Goal: Communication & Community: Participate in discussion

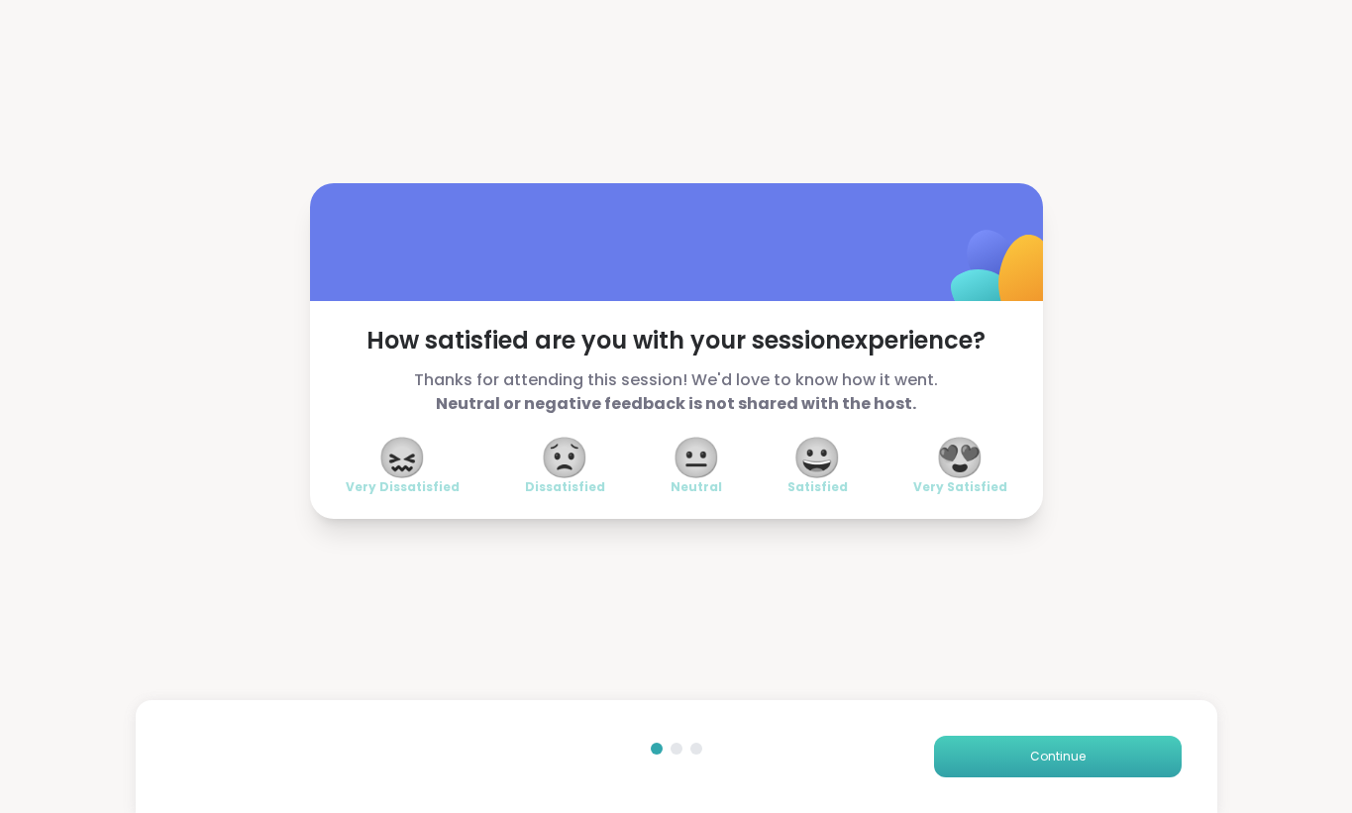
click at [1060, 765] on span "Continue" at bounding box center [1057, 757] width 55 height 18
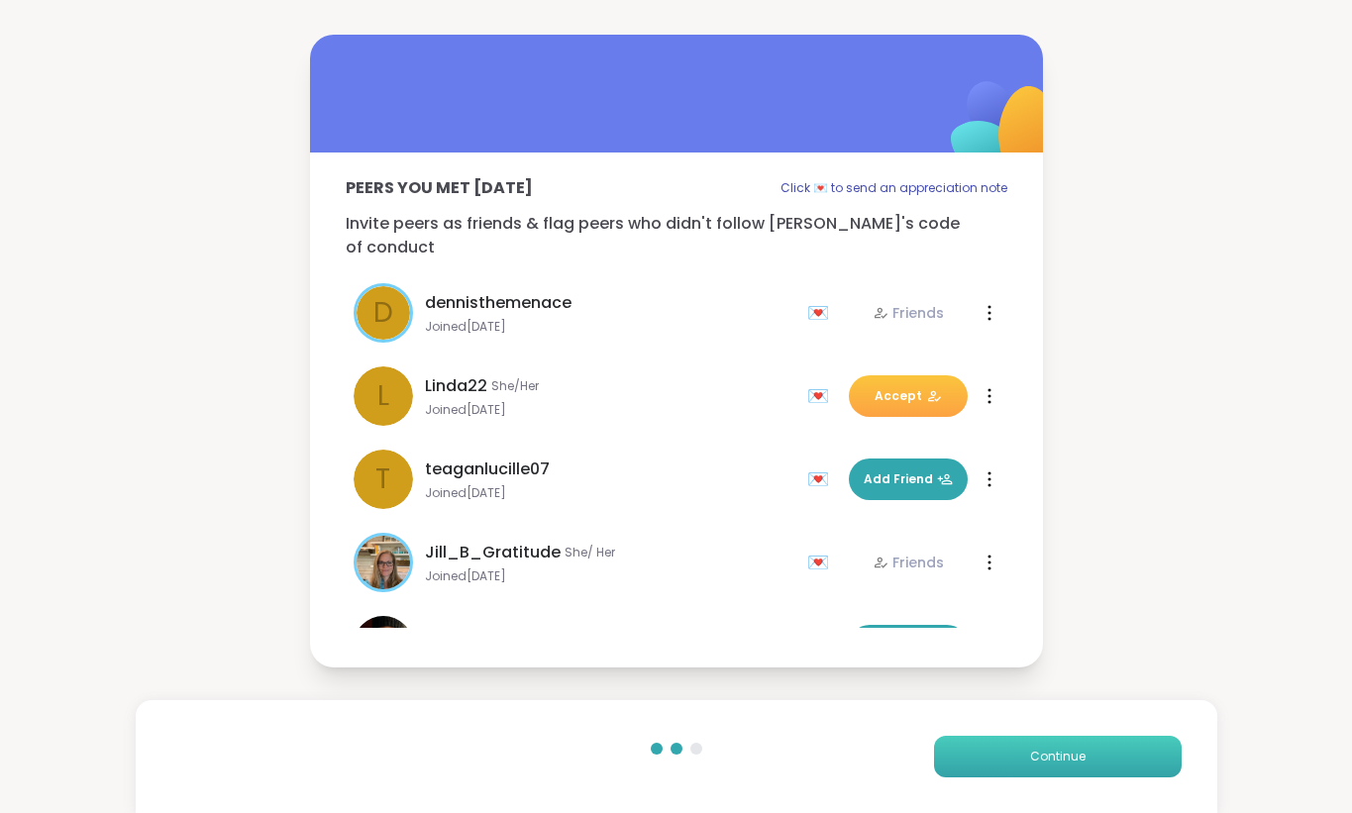
click at [1060, 765] on span "Continue" at bounding box center [1057, 757] width 55 height 18
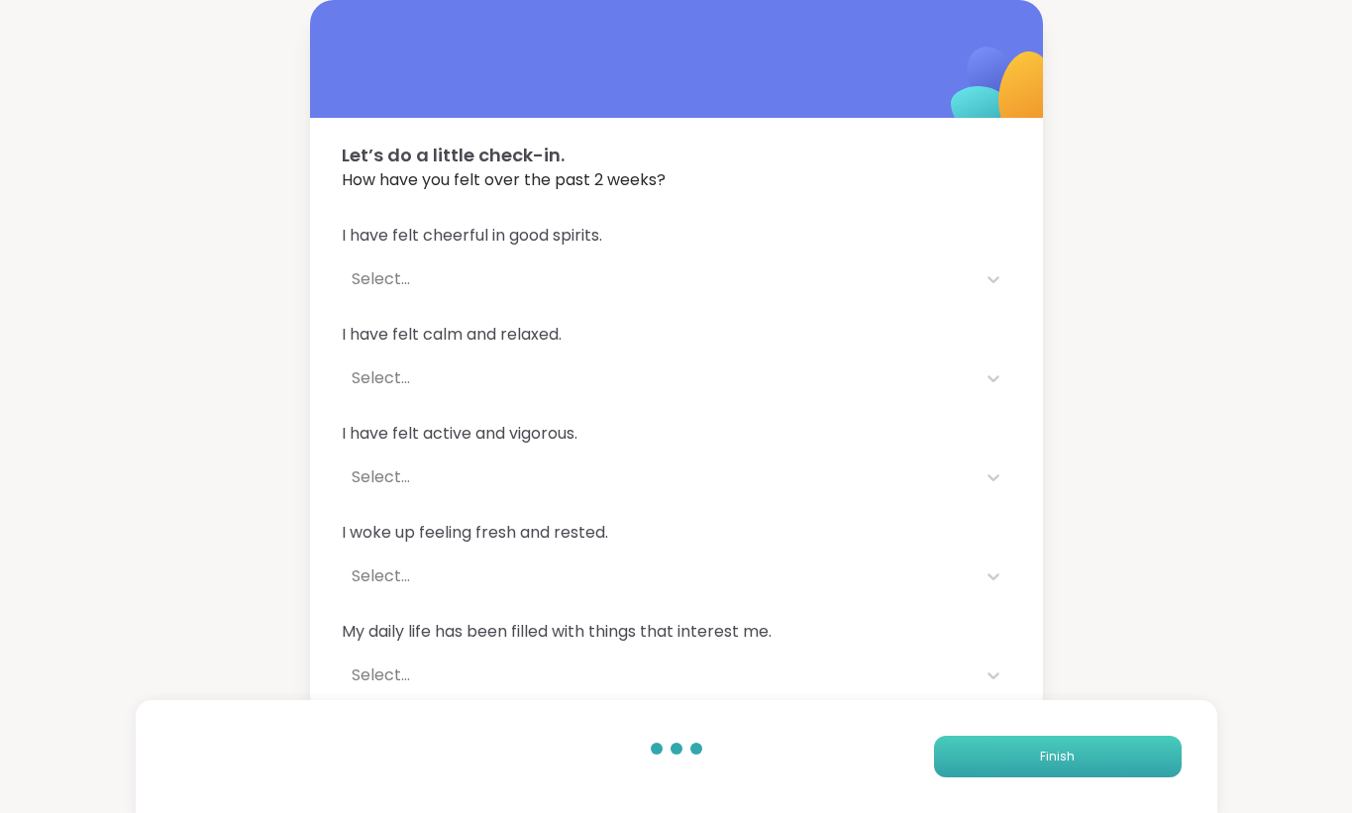
click at [1060, 765] on span "Finish" at bounding box center [1057, 757] width 35 height 18
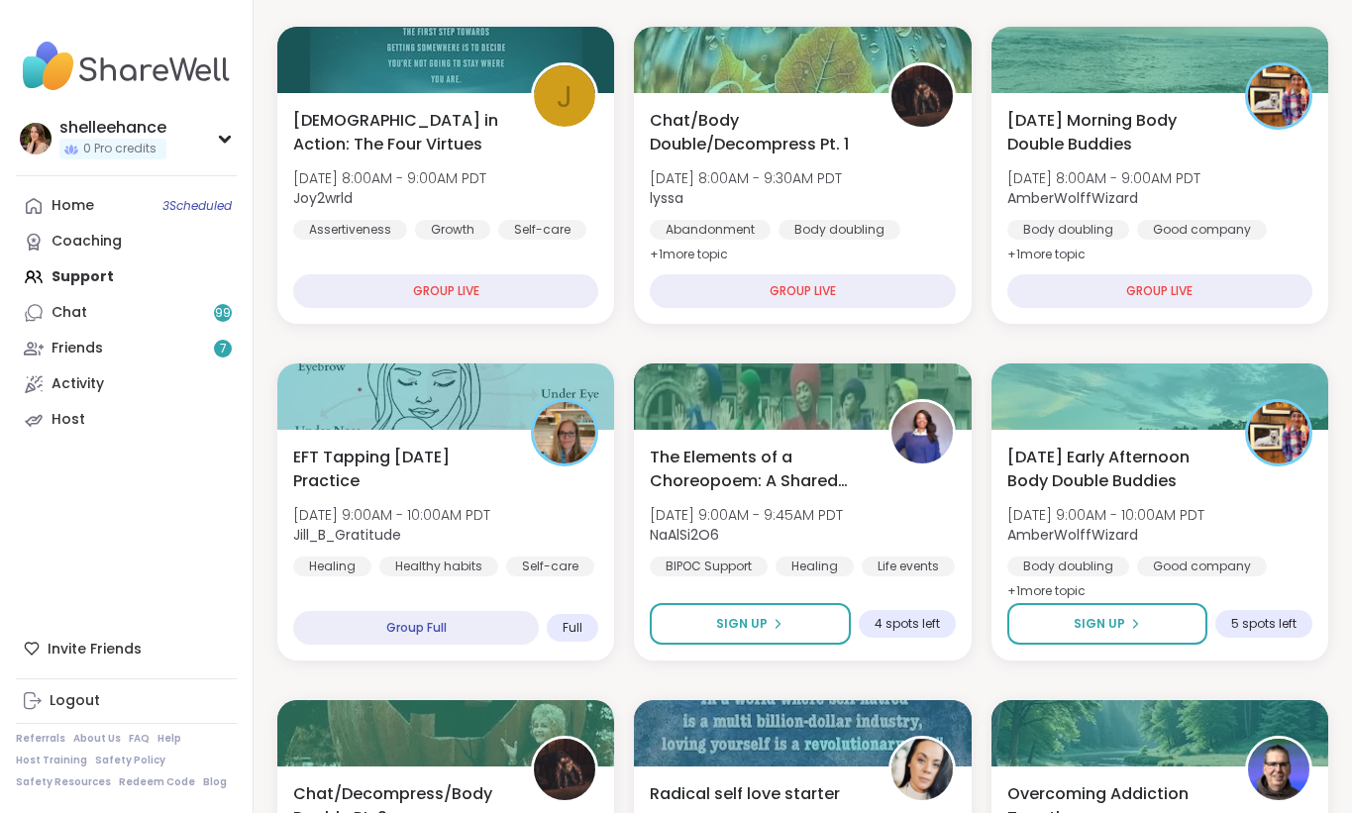
scroll to position [256, 0]
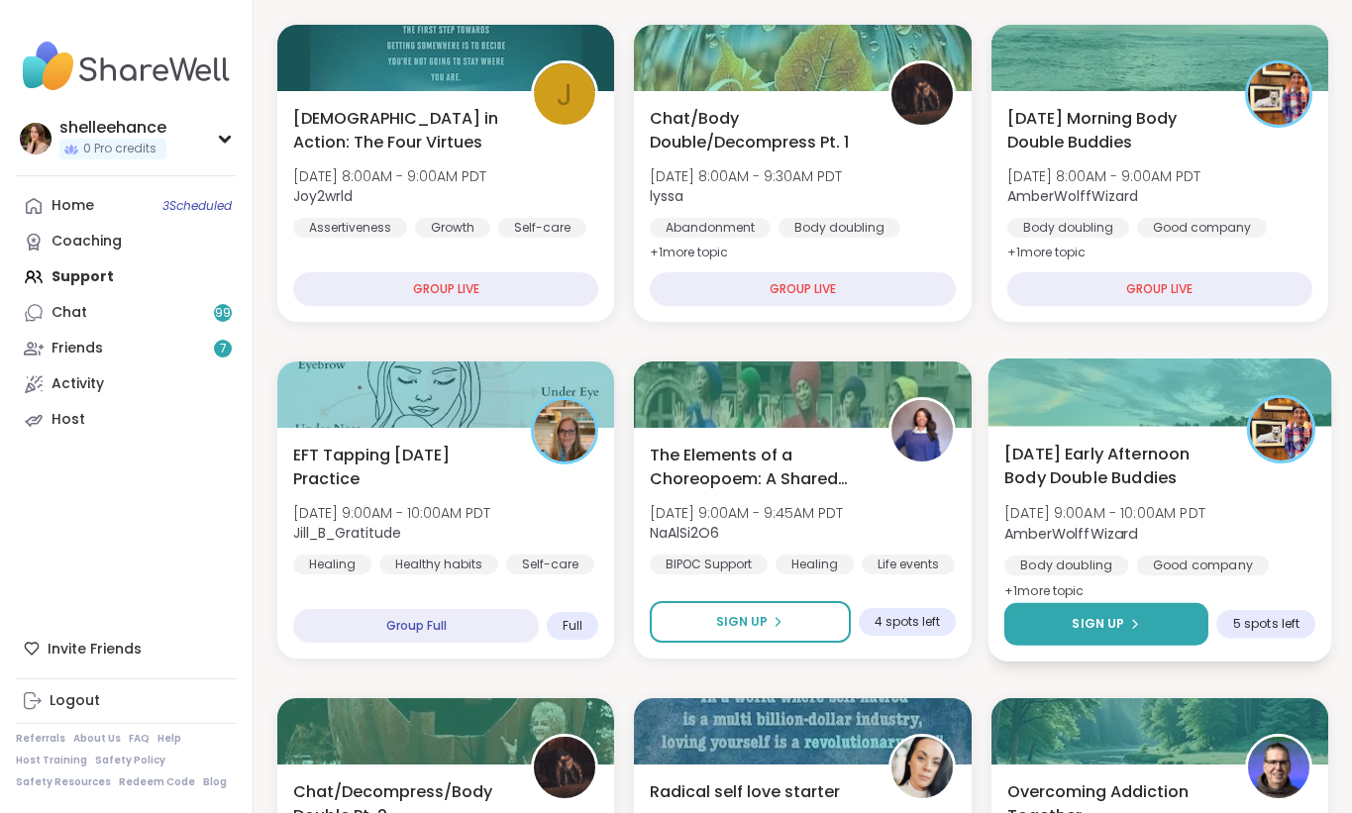
click at [1017, 616] on button "Sign Up" at bounding box center [1106, 624] width 204 height 43
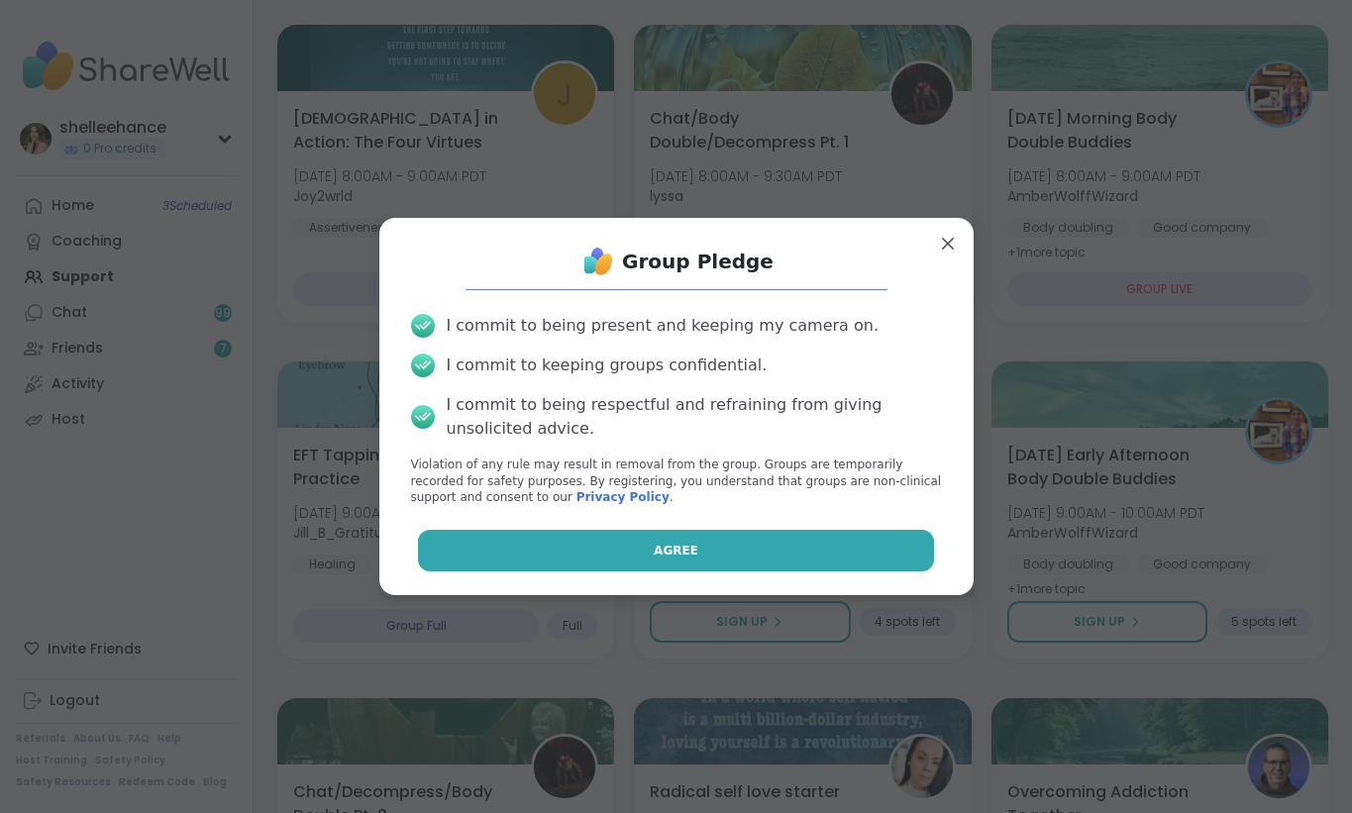
click at [627, 553] on button "Agree" at bounding box center [676, 551] width 516 height 42
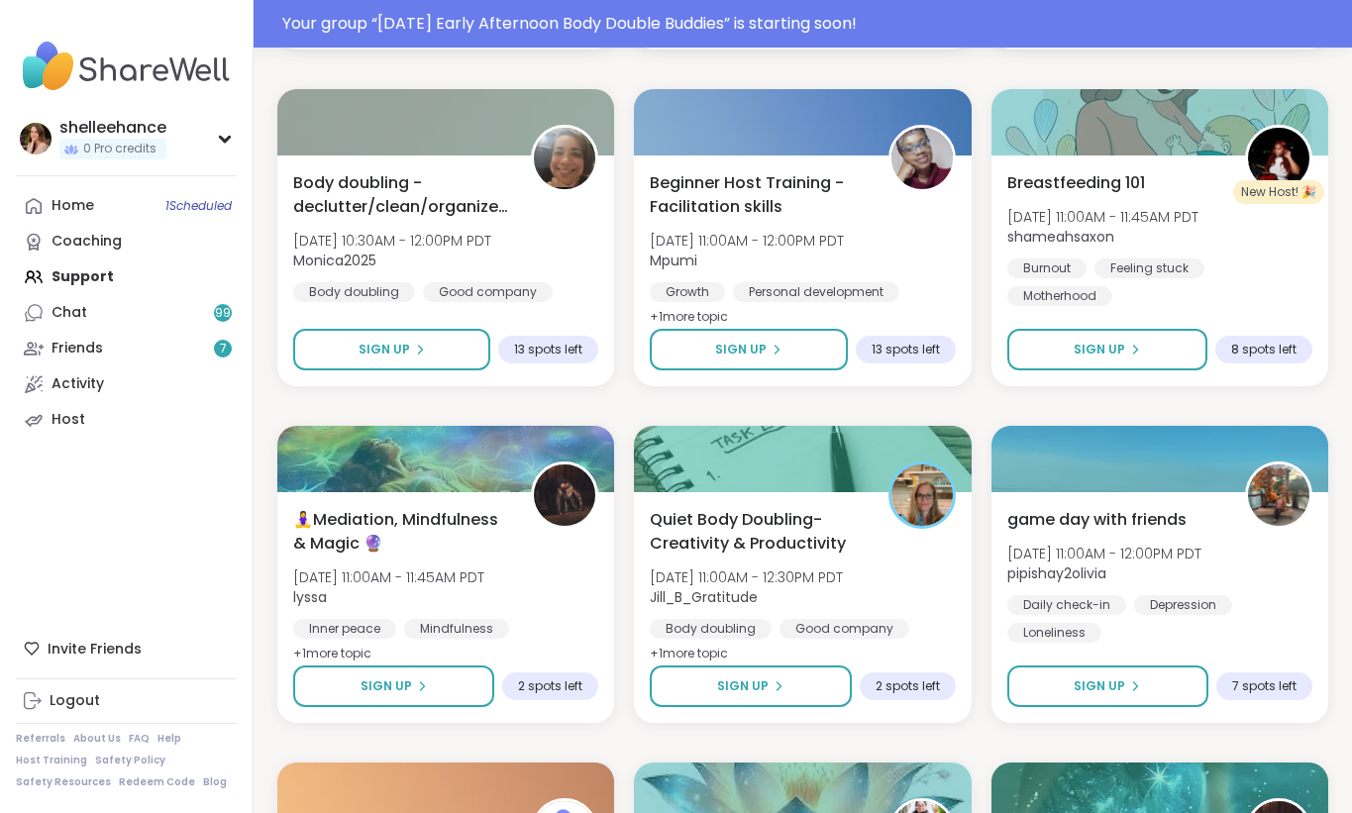
scroll to position [2008, 0]
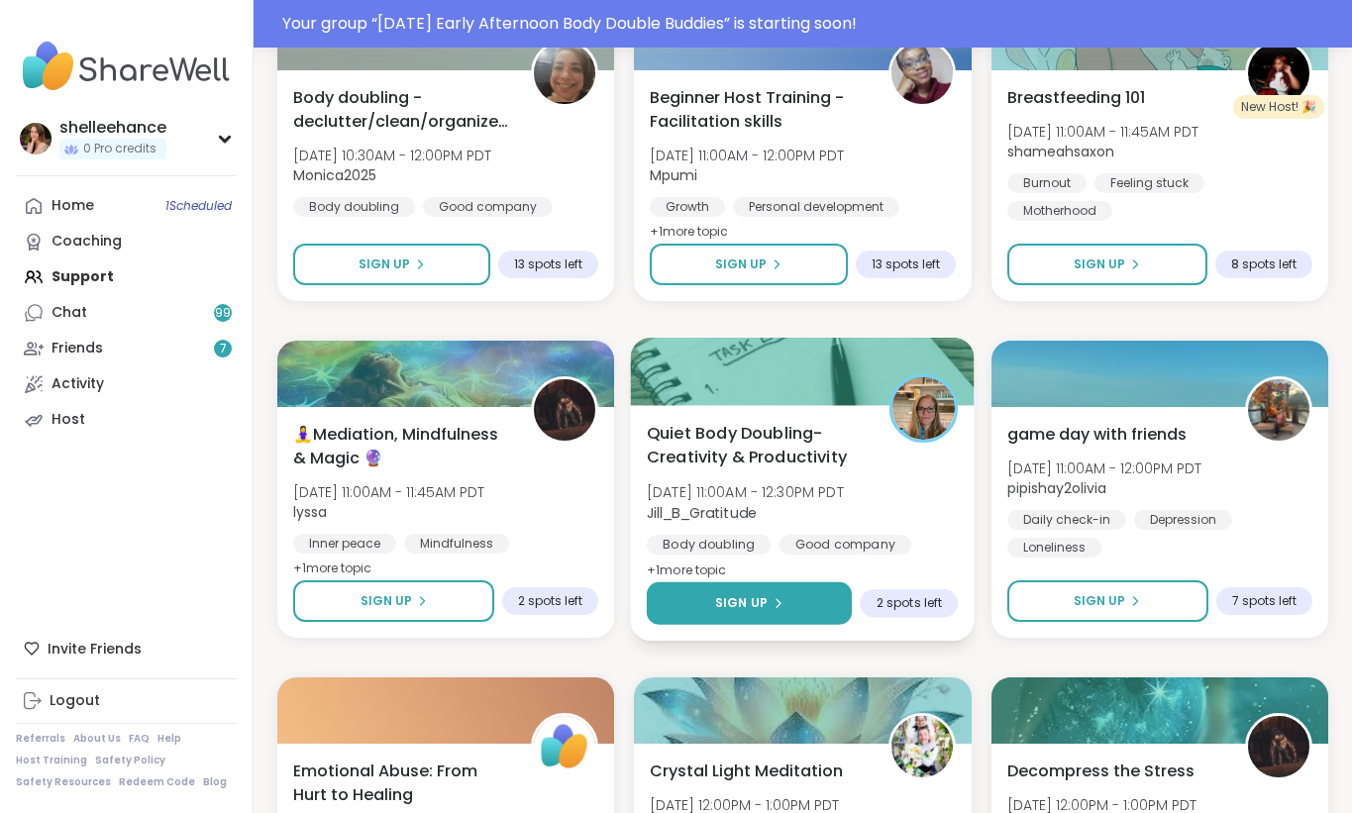
click at [682, 588] on button "Sign Up" at bounding box center [749, 603] width 205 height 43
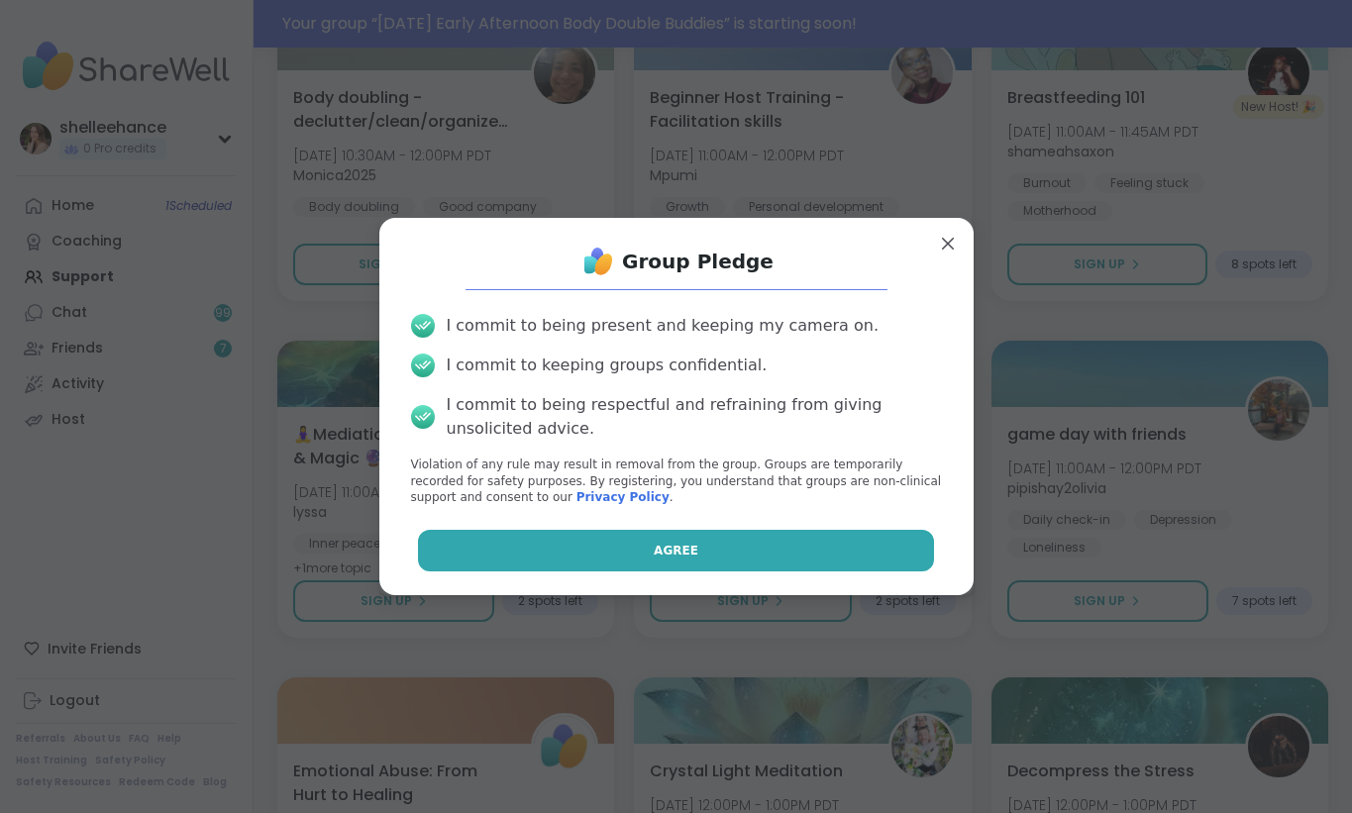
click at [536, 534] on button "Agree" at bounding box center [676, 551] width 516 height 42
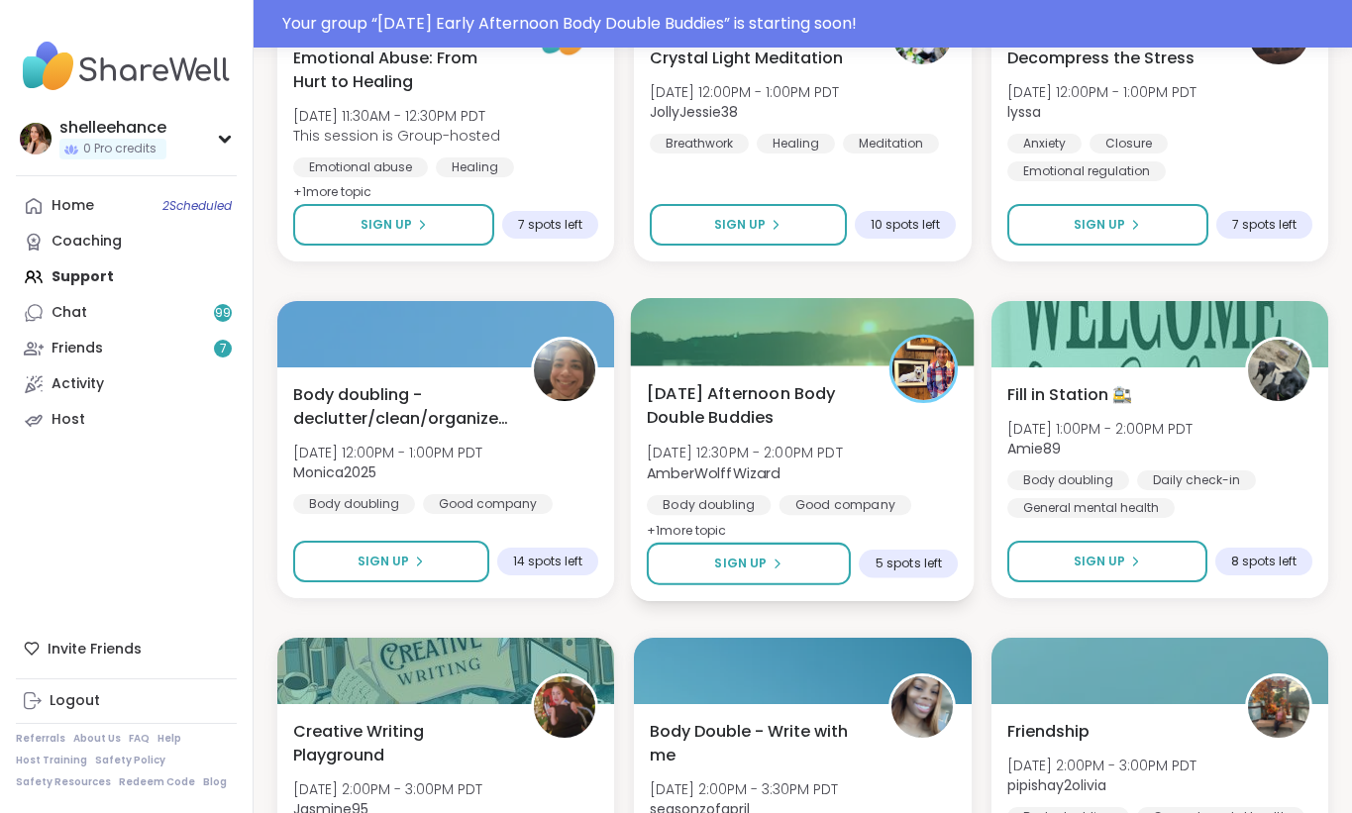
scroll to position [2707, 0]
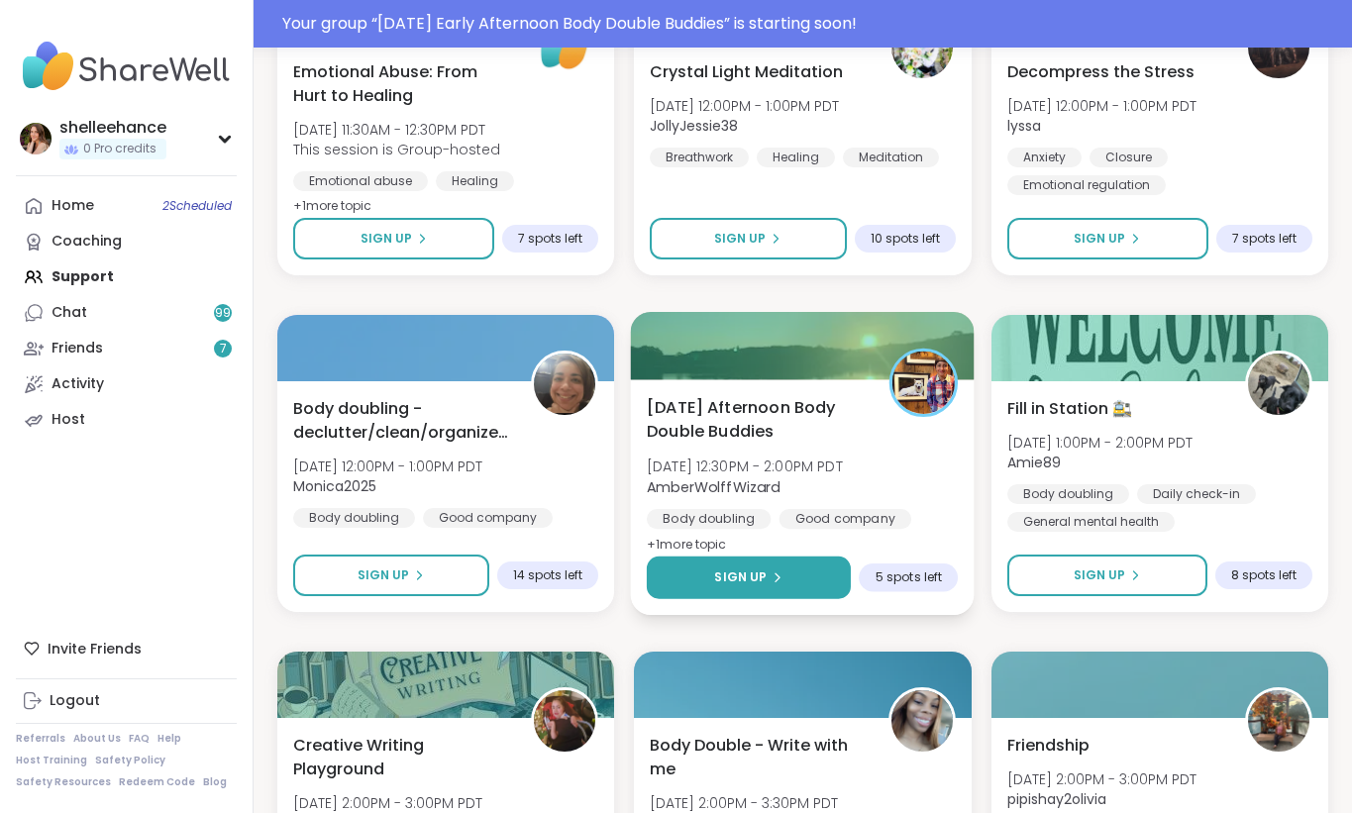
click at [690, 581] on button "Sign Up" at bounding box center [749, 578] width 204 height 43
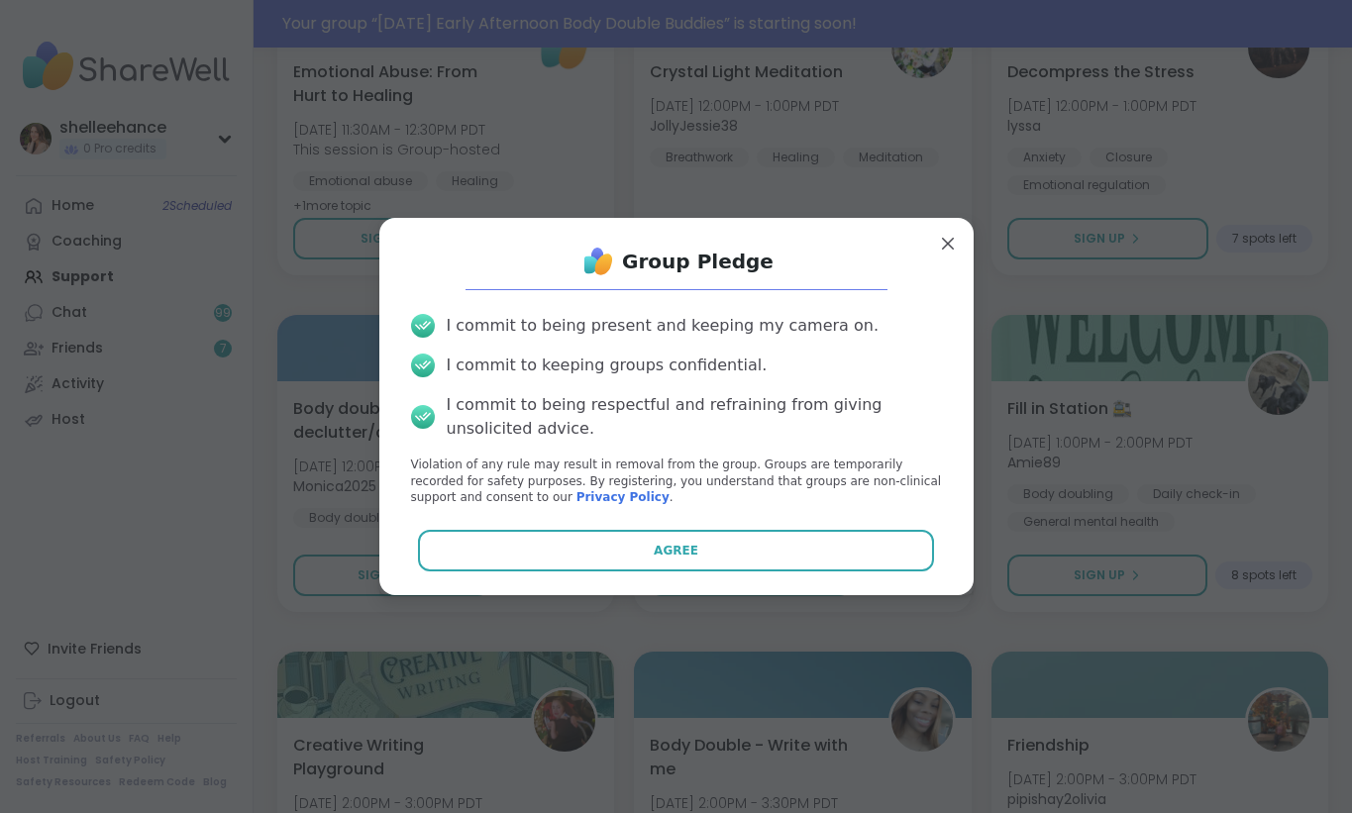
click at [601, 528] on div "Group Pledge I commit to being present and keeping my camera on. I commit to ke…" at bounding box center [676, 407] width 563 height 346
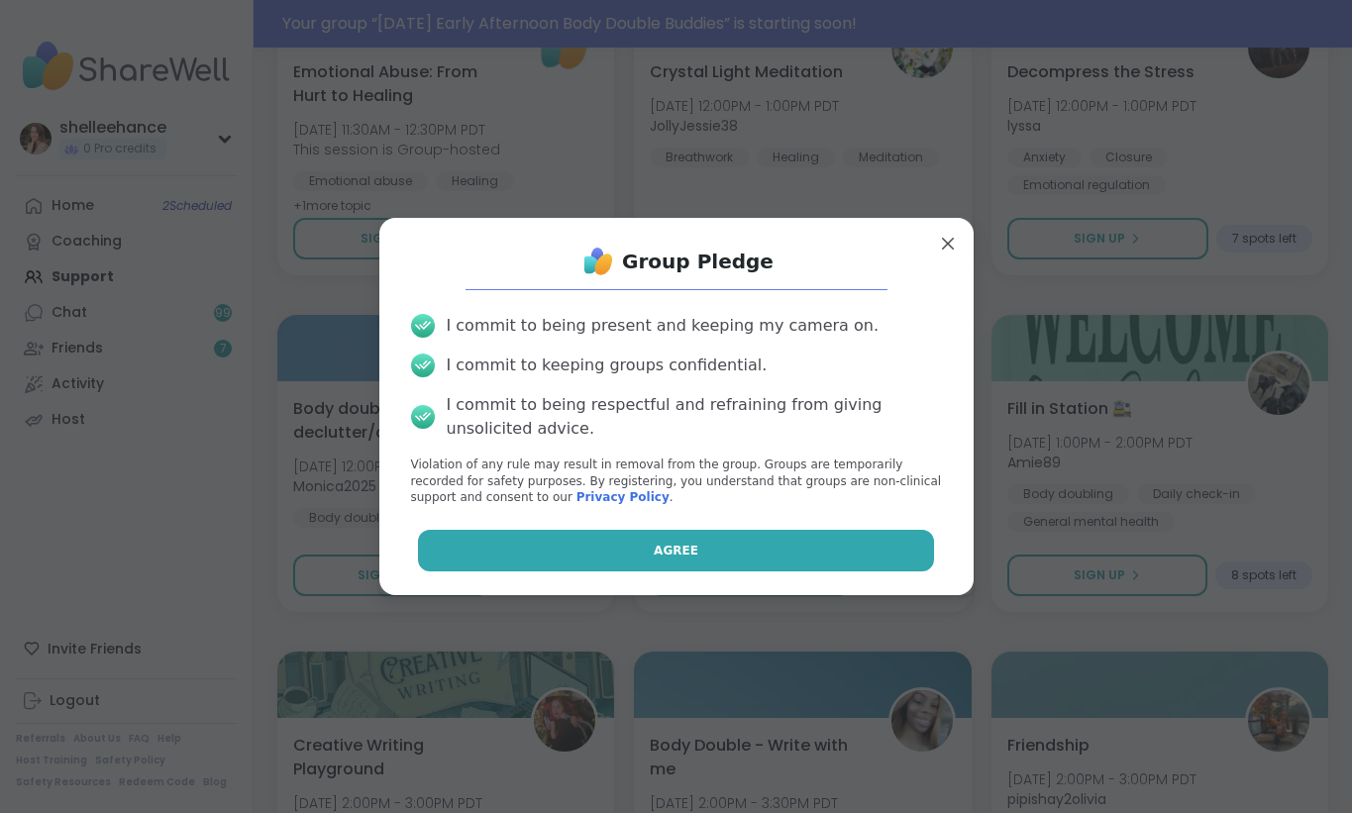
click at [601, 562] on button "Agree" at bounding box center [676, 551] width 516 height 42
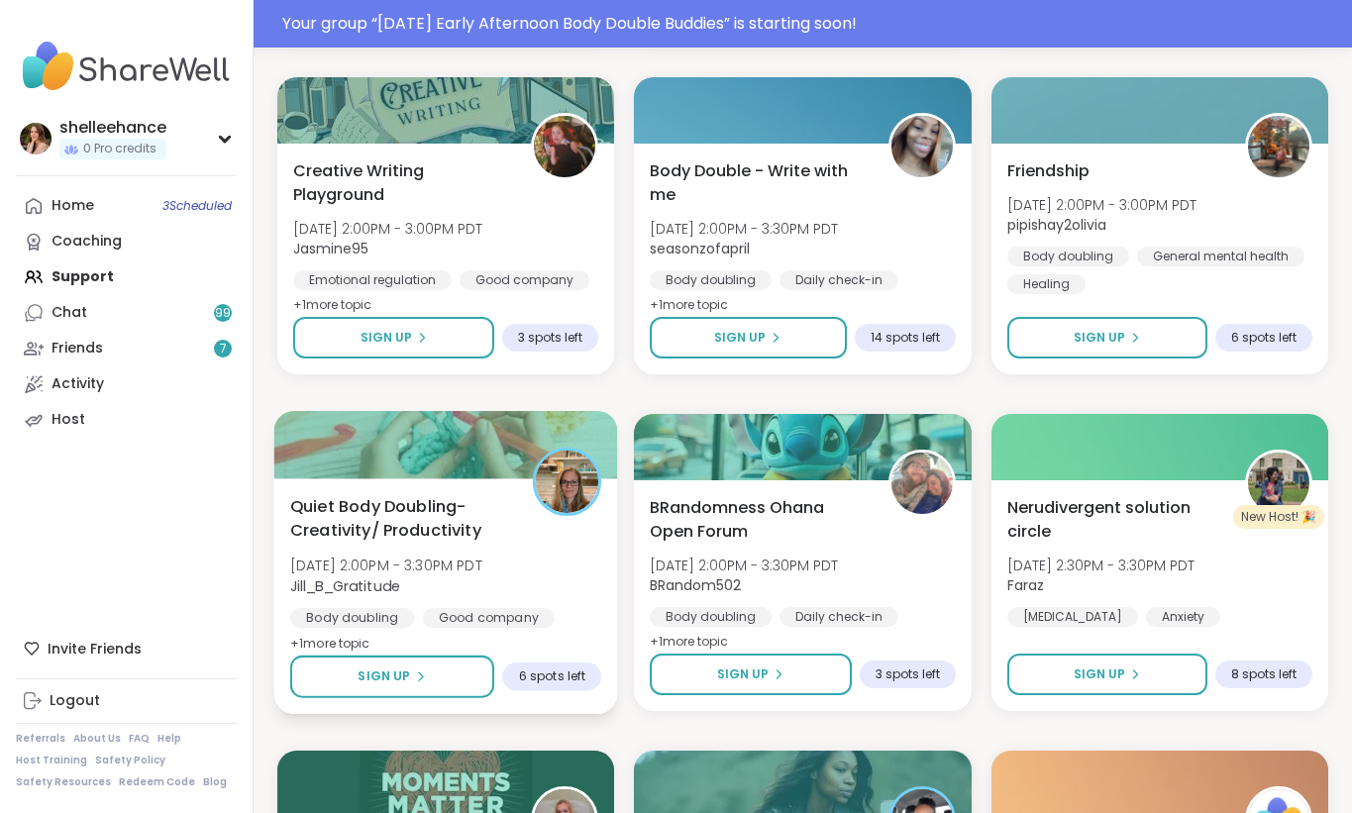
scroll to position [3289, 0]
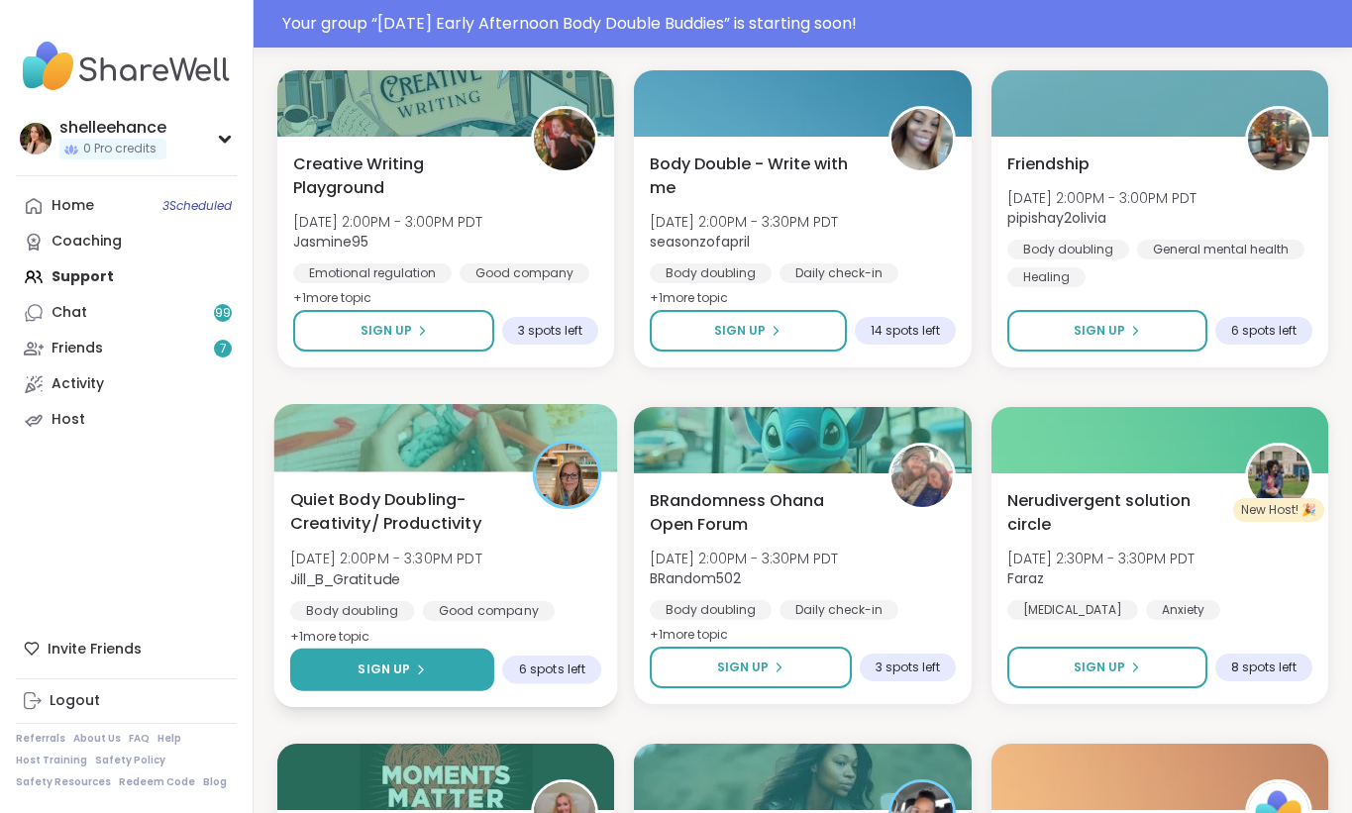
click at [333, 666] on button "Sign Up" at bounding box center [392, 670] width 204 height 43
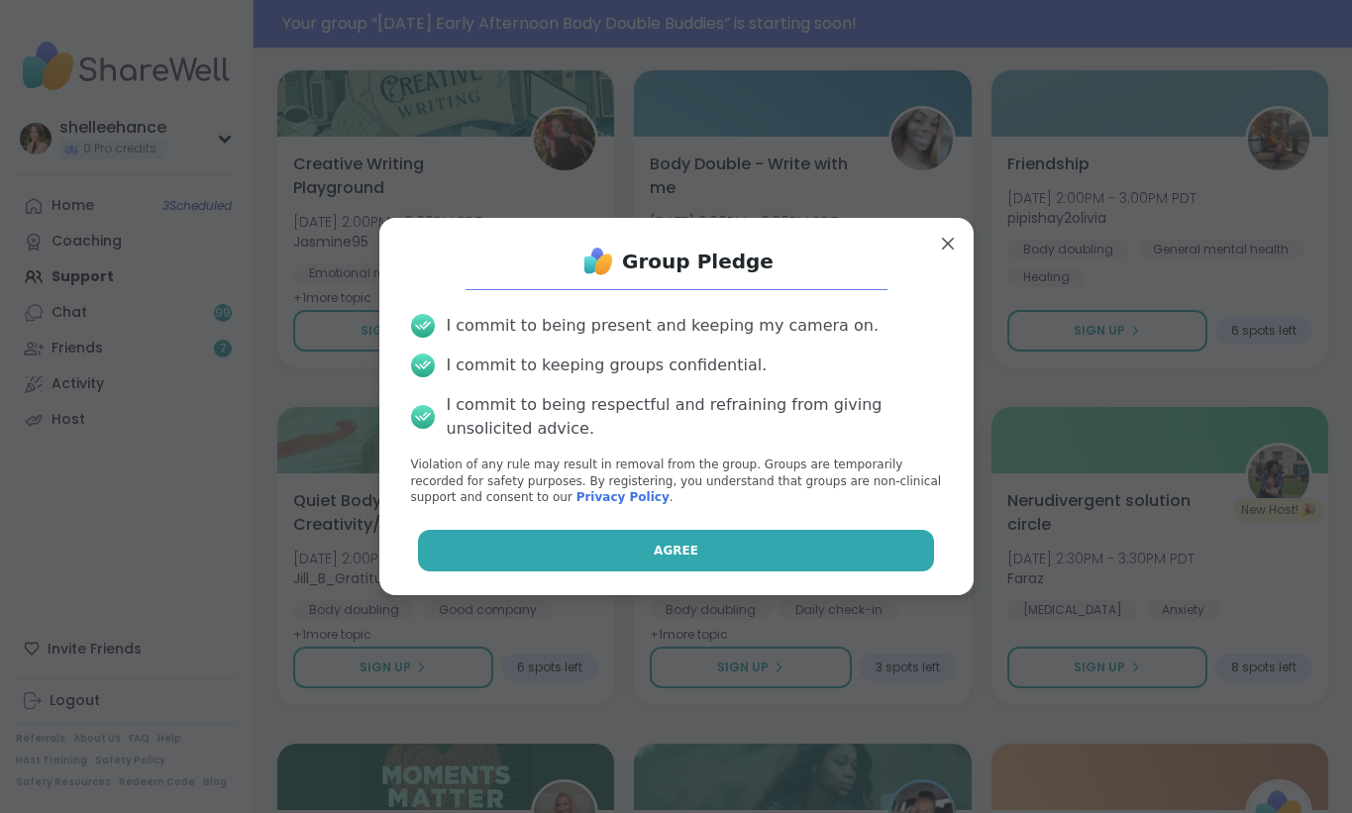
click at [572, 543] on button "Agree" at bounding box center [676, 551] width 516 height 42
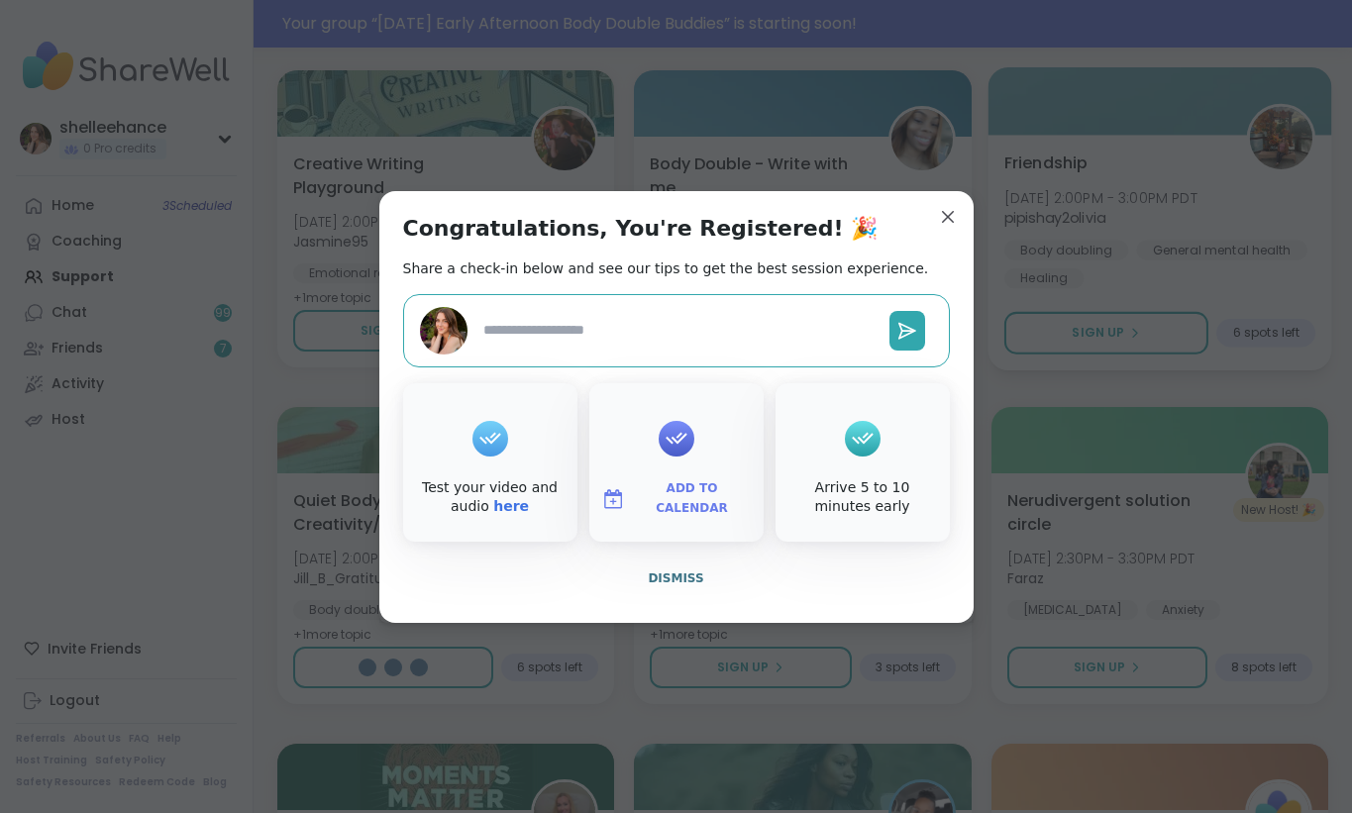
type textarea "*"
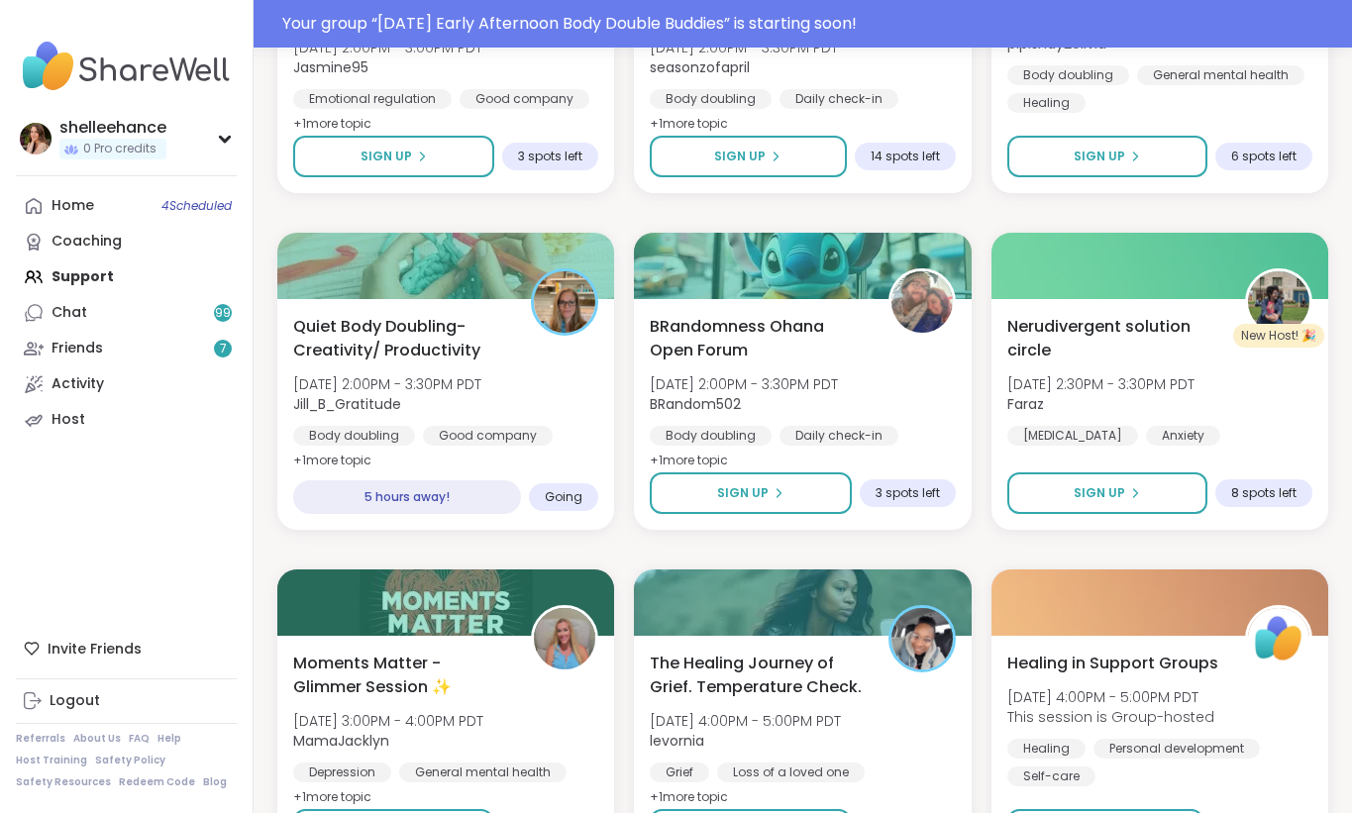
scroll to position [3598, 0]
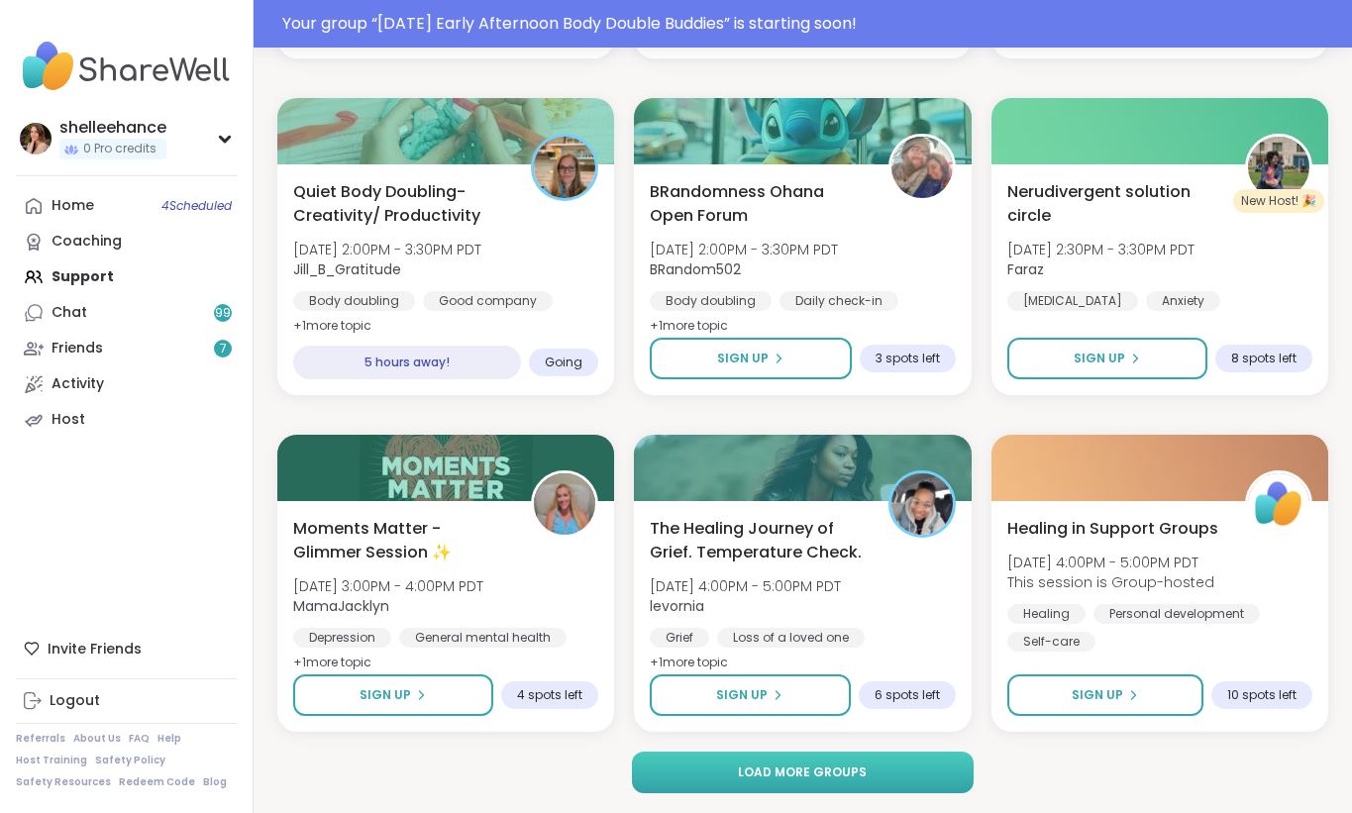
click at [889, 769] on button "Load more groups" at bounding box center [803, 773] width 343 height 42
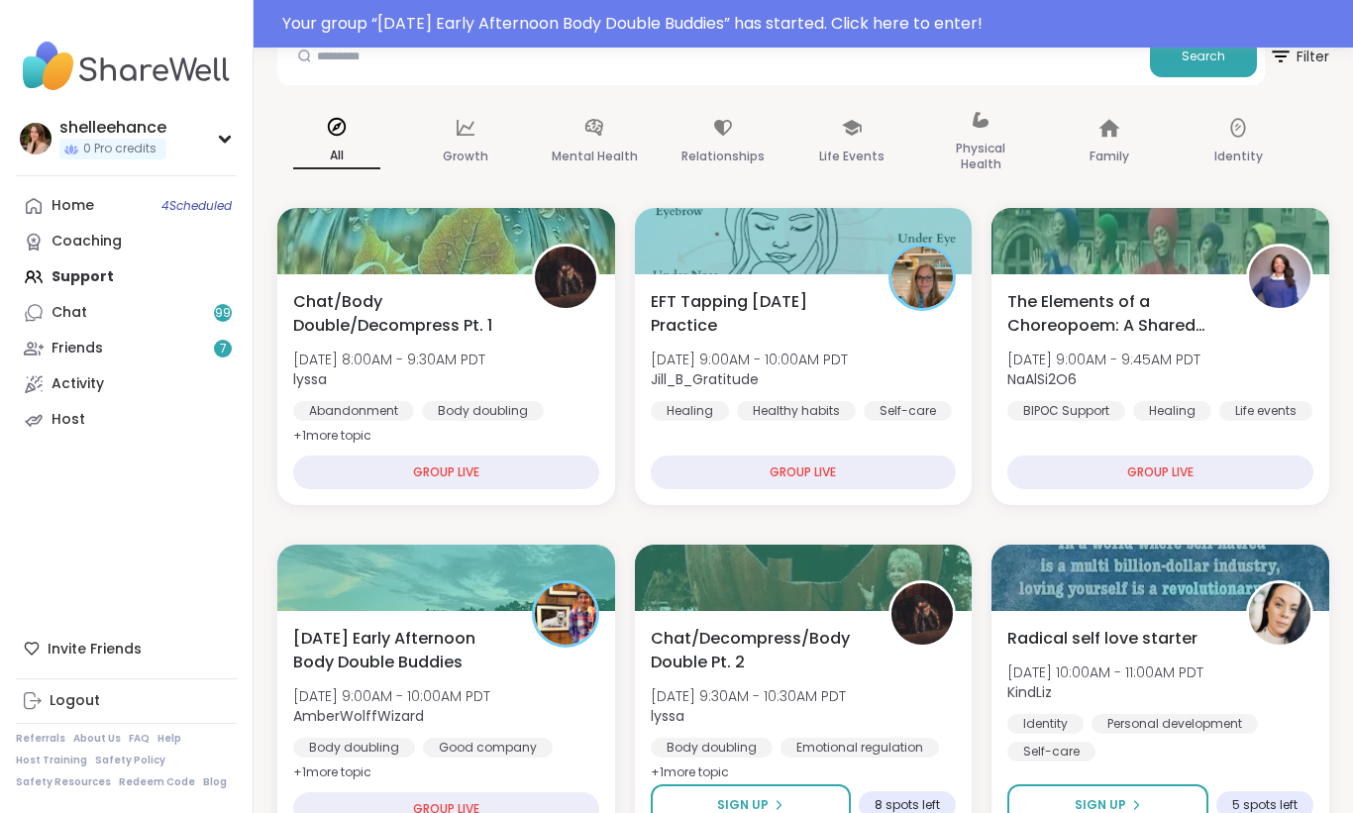
scroll to position [0, 0]
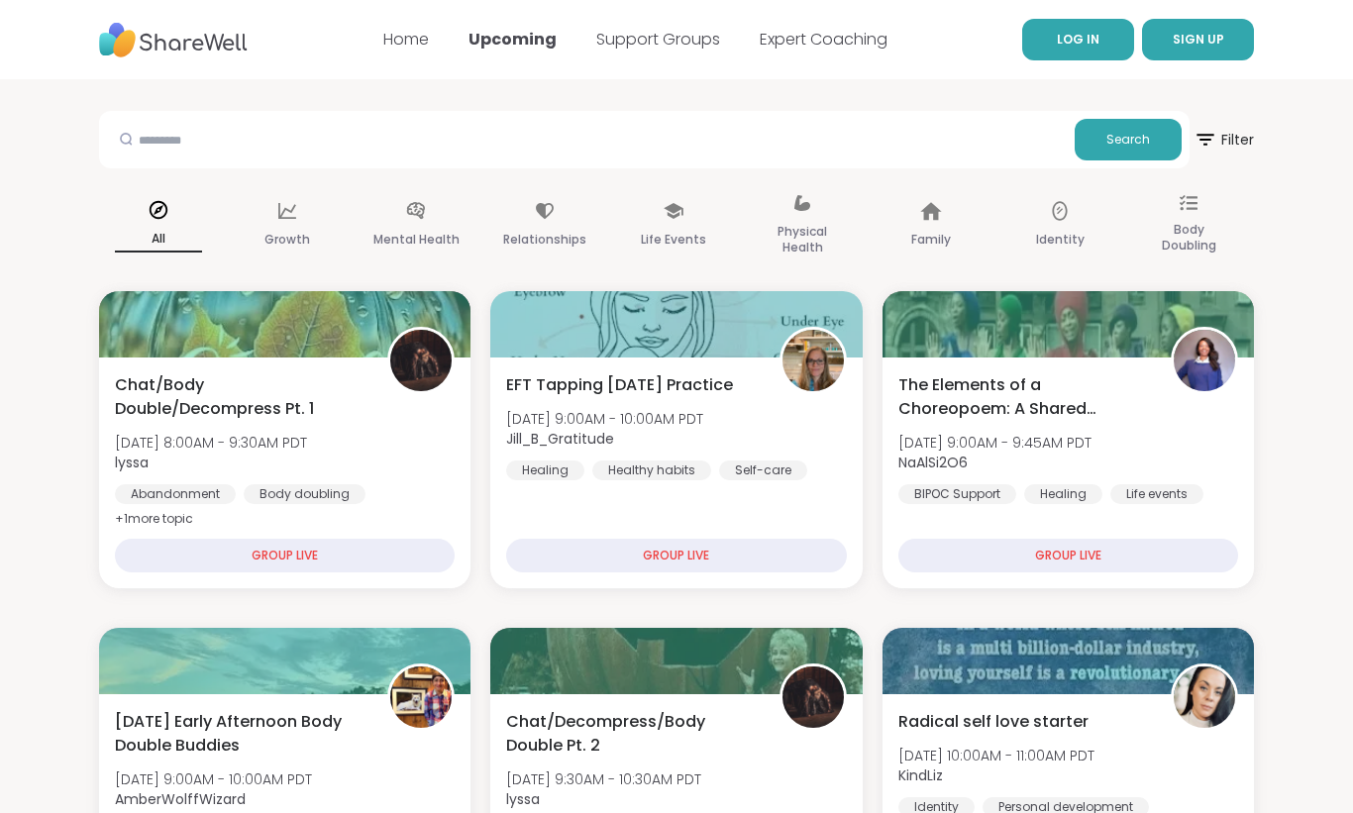
click at [1072, 52] on link "LOG IN" at bounding box center [1078, 40] width 112 height 42
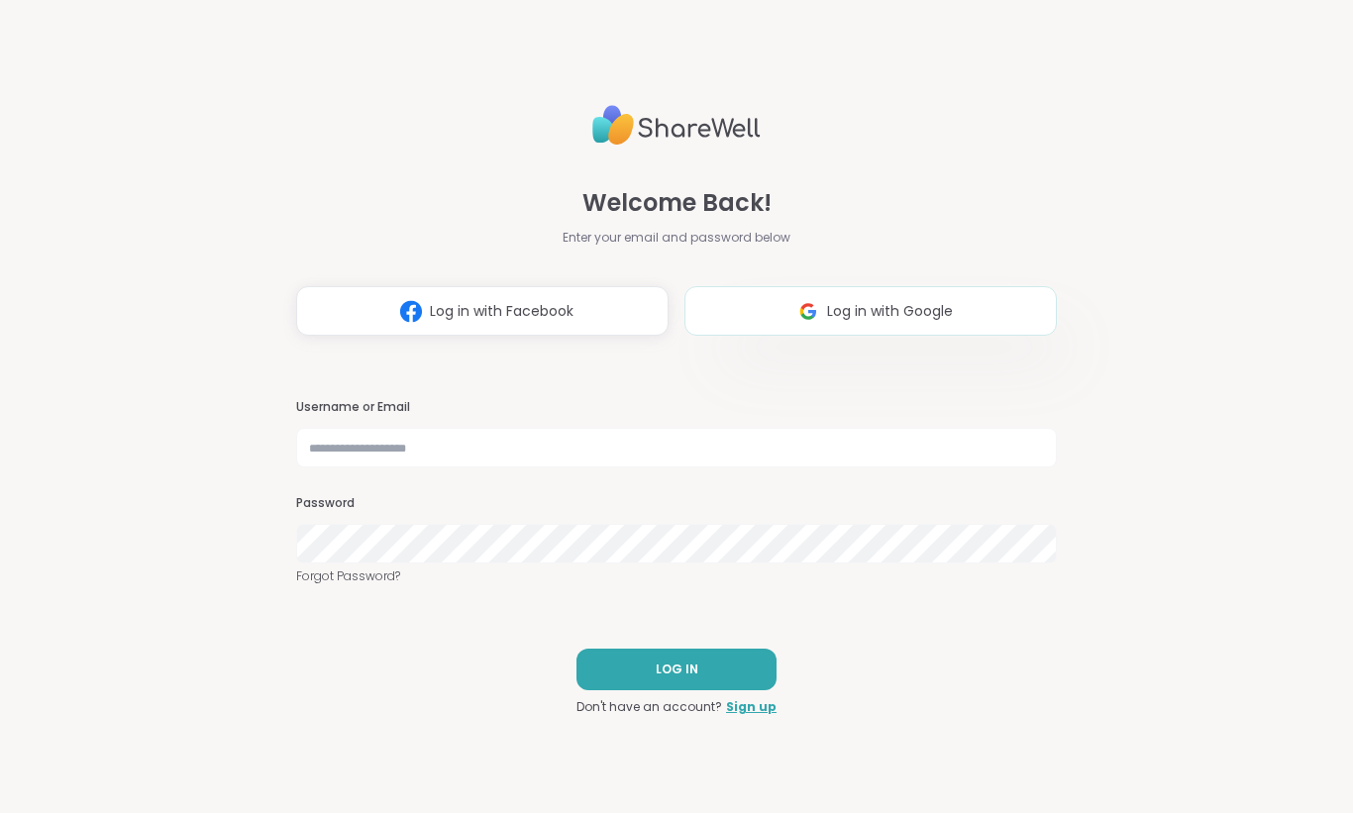
click at [849, 326] on button "Log in with Google" at bounding box center [870, 311] width 372 height 50
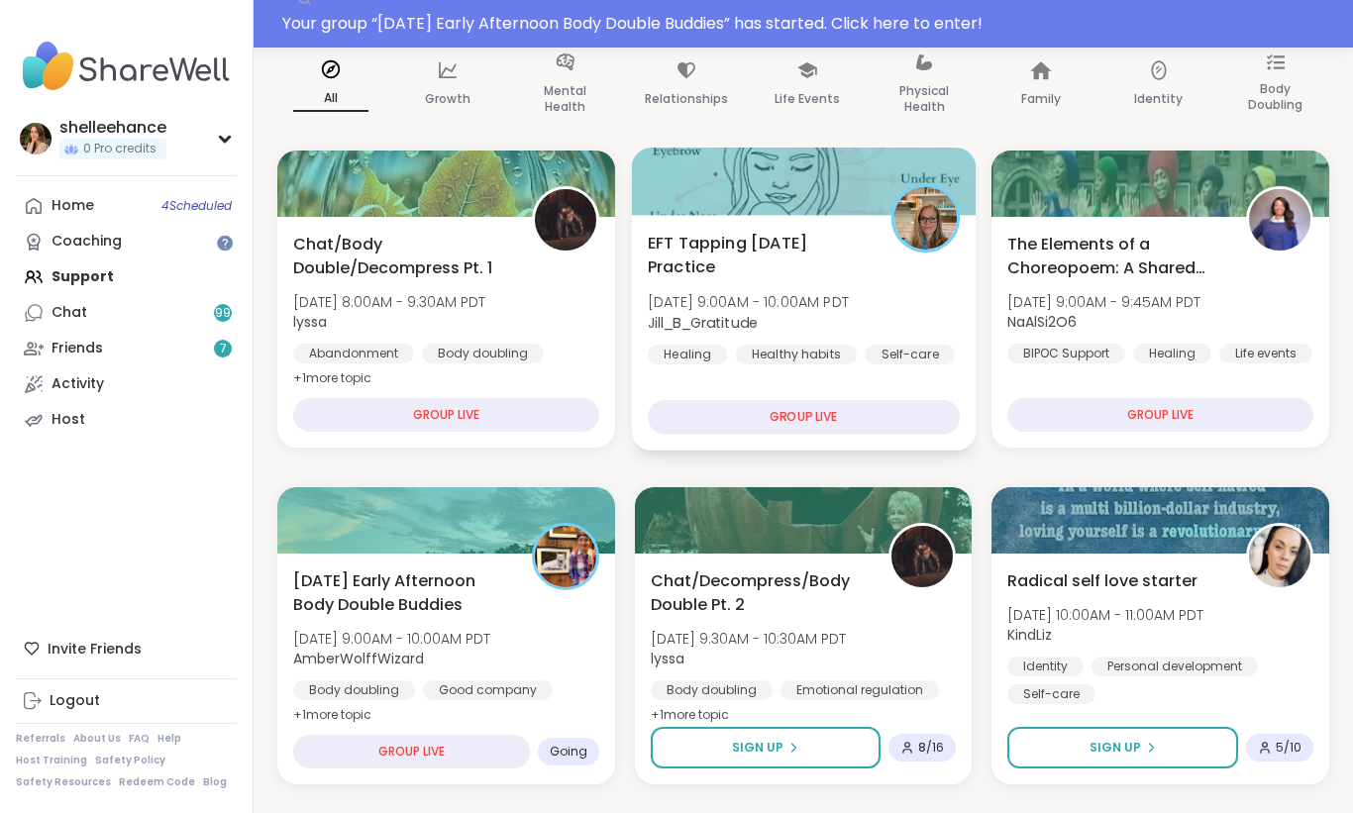
scroll to position [179, 0]
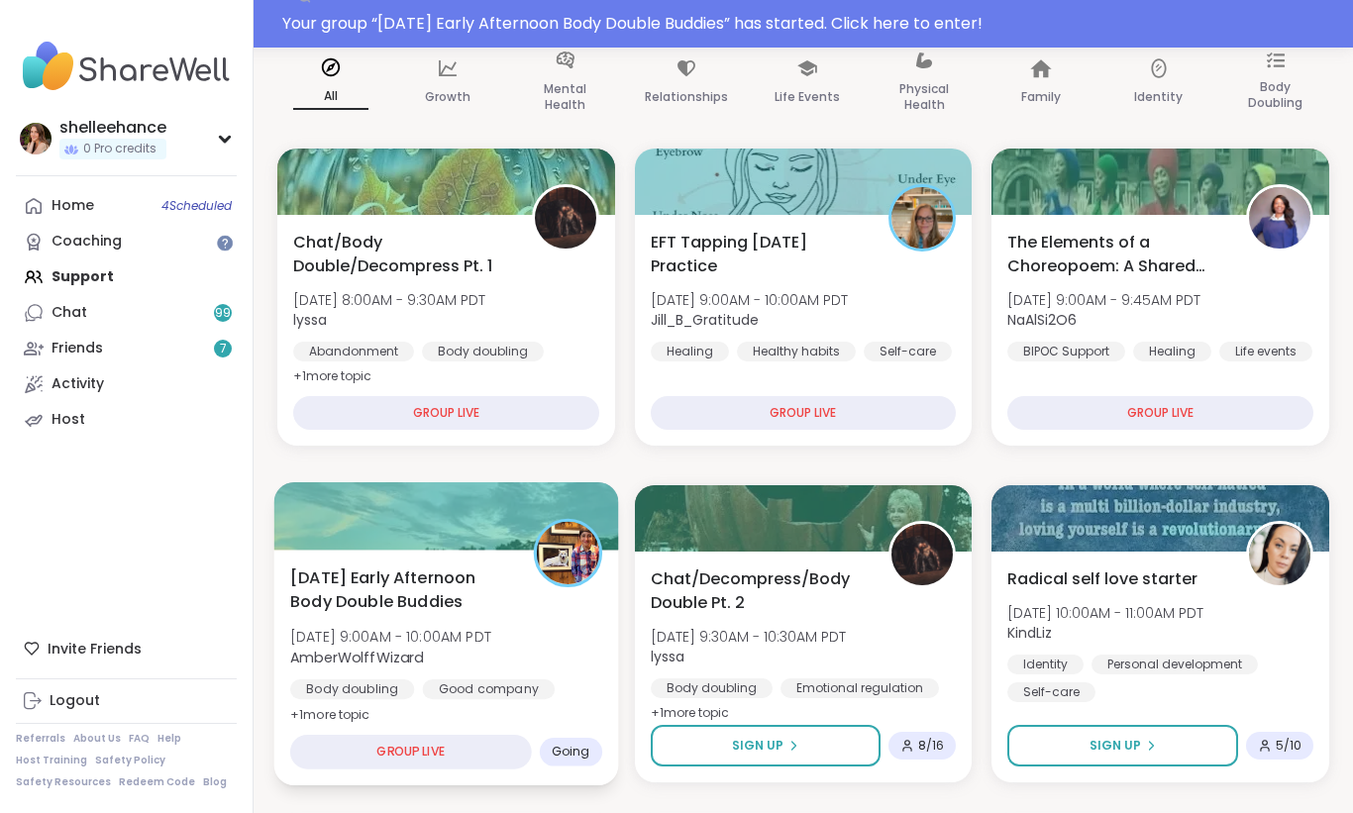
click at [592, 644] on div "Wednesday Early Afternoon Body Double Buddies Wed, Oct 08 | 9:00AM - 10:00AM PD…" at bounding box center [446, 646] width 312 height 161
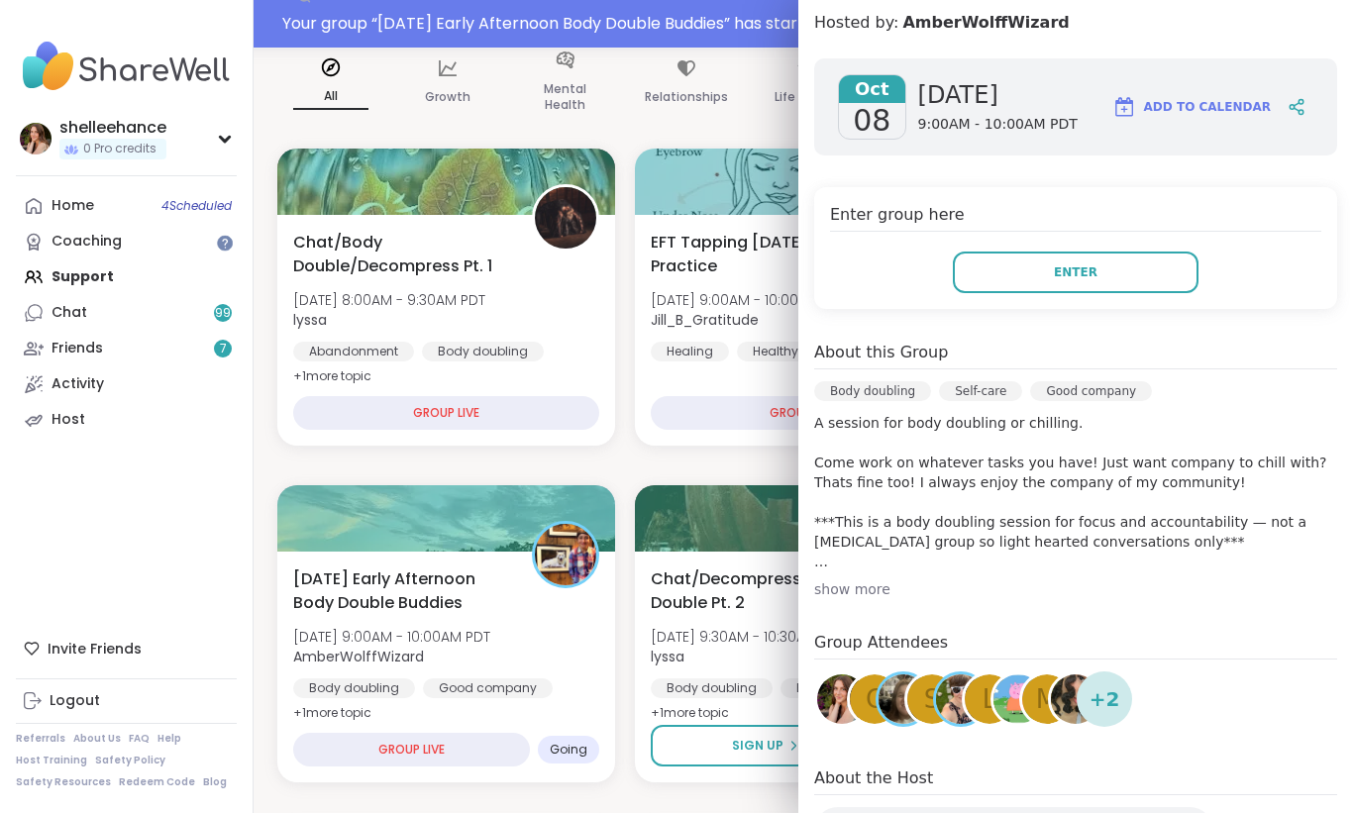
scroll to position [265, 0]
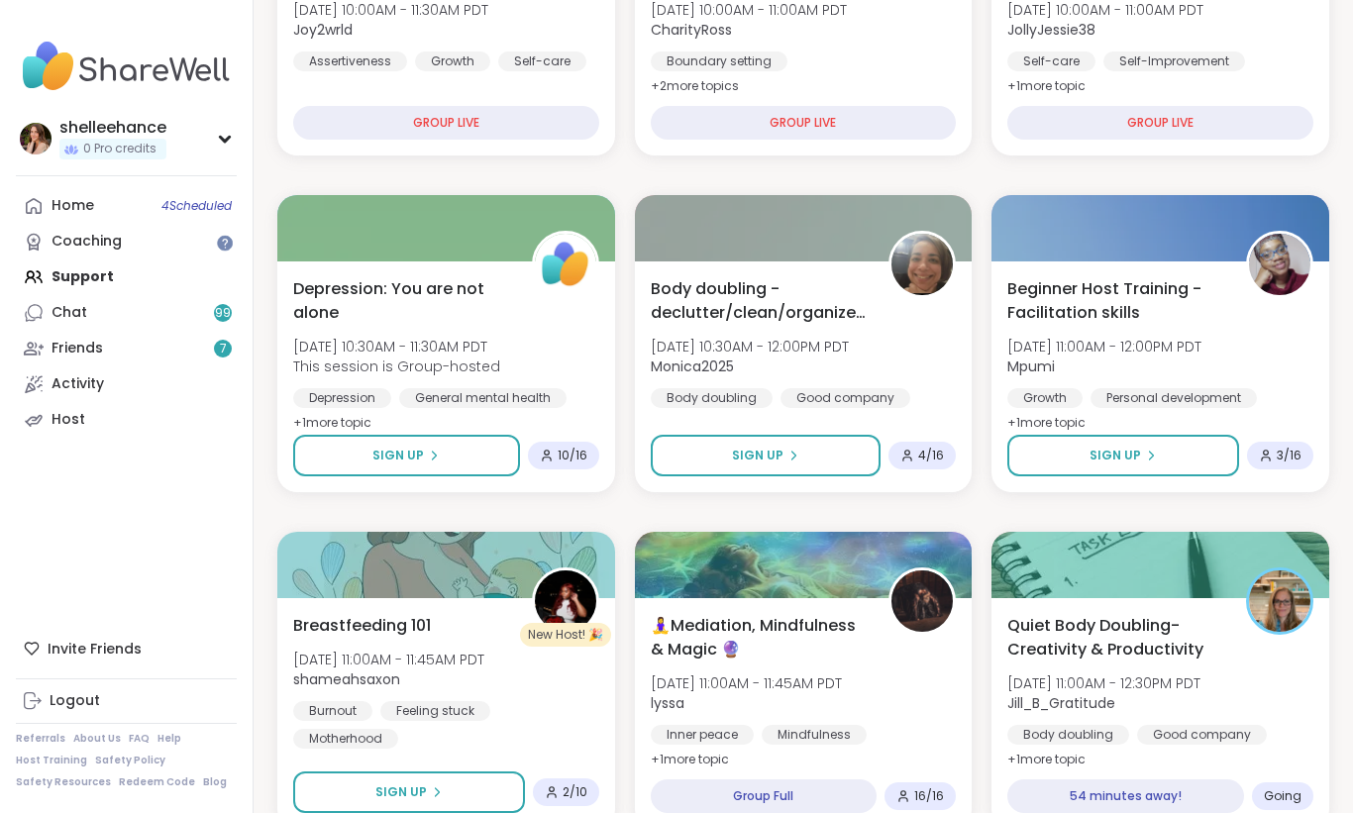
scroll to position [1090, 0]
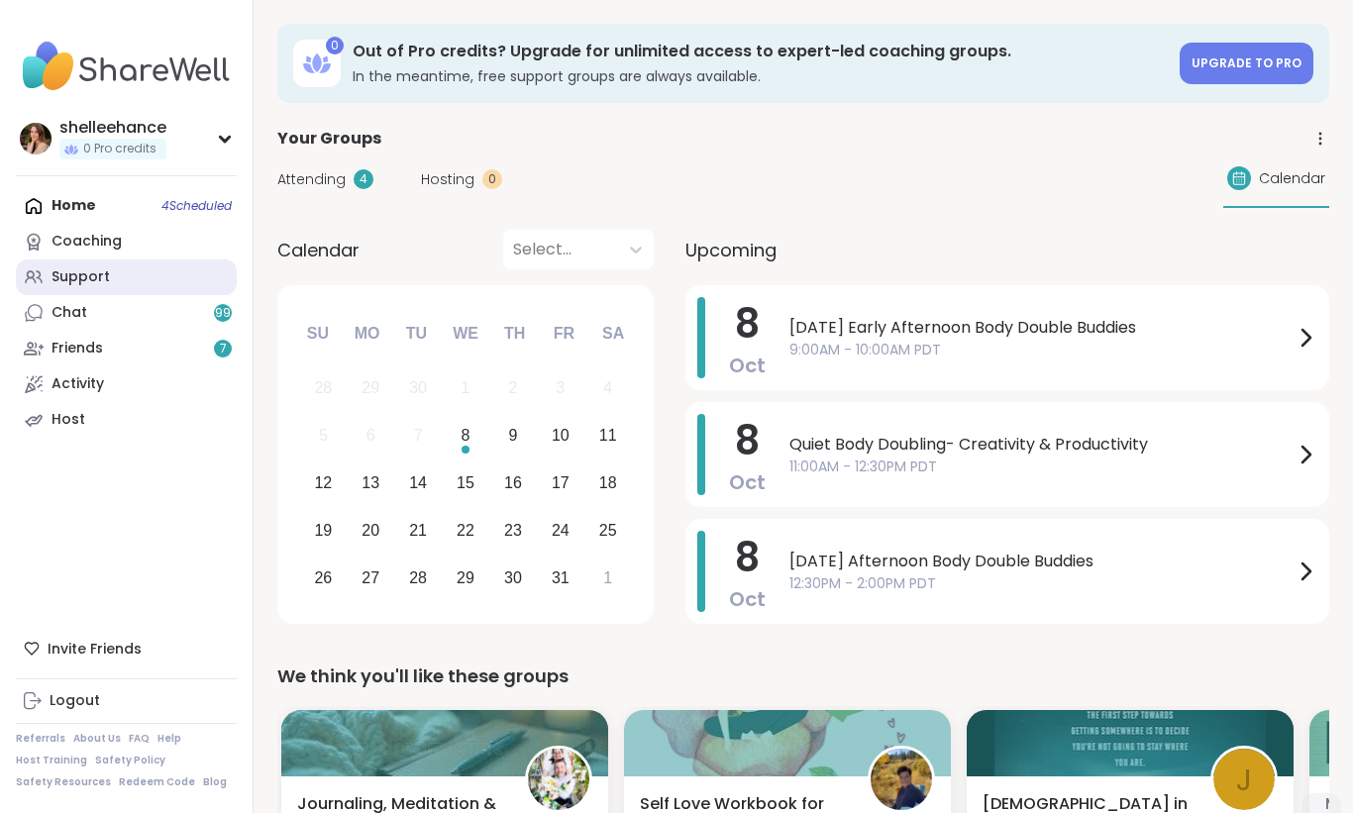
click at [163, 284] on link "Support" at bounding box center [126, 278] width 221 height 36
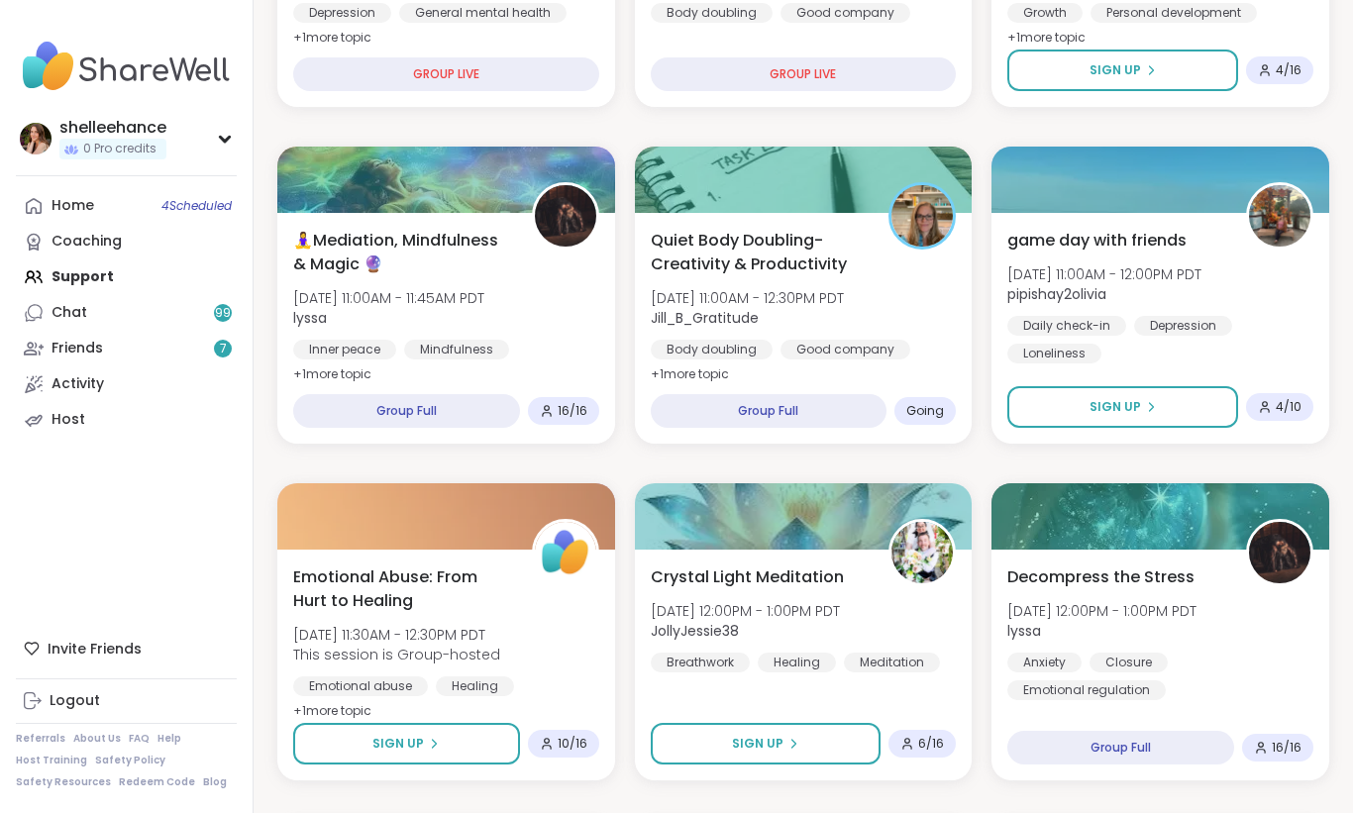
scroll to position [1217, 0]
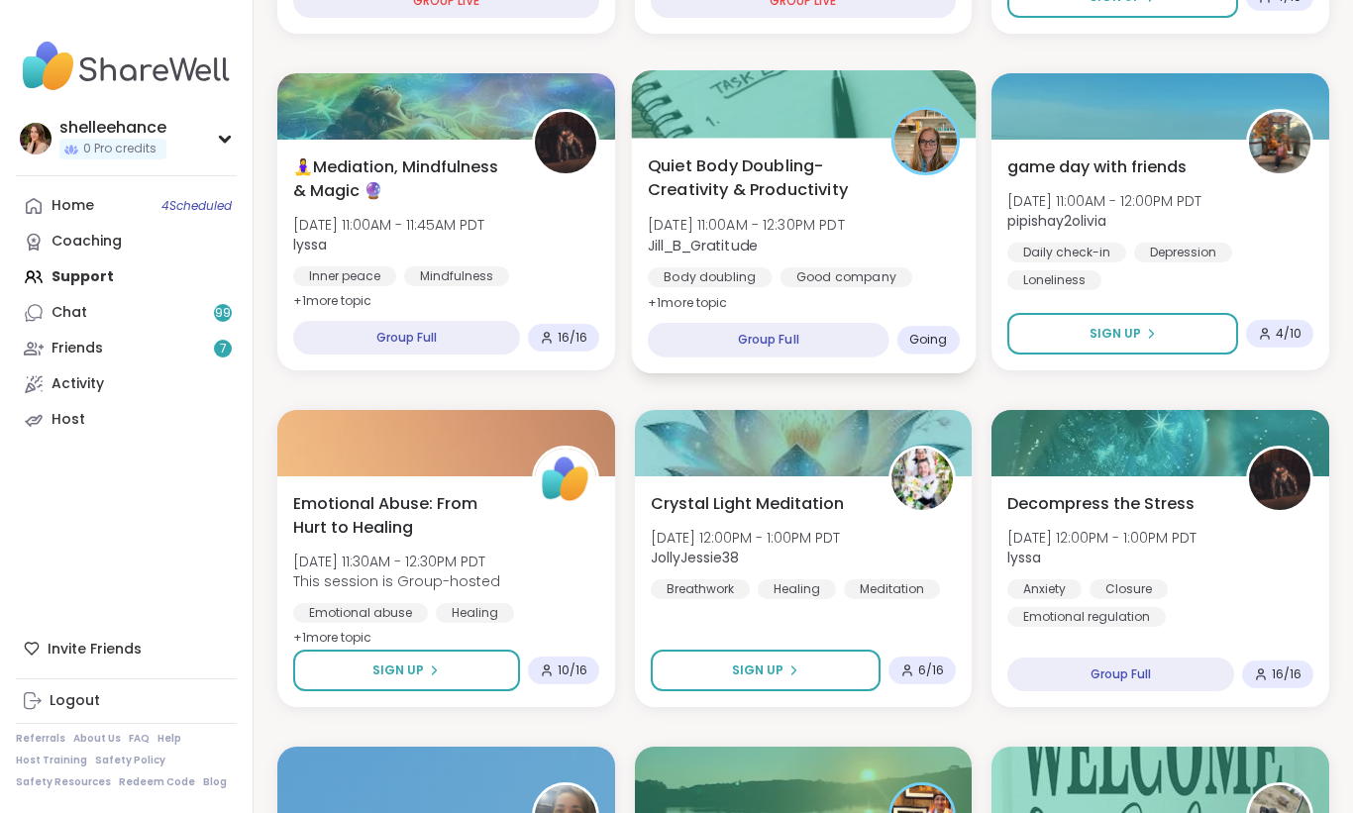
click at [931, 294] on div "Quiet Body Doubling- Creativity & Productivity [DATE] 11:00AM - 12:30PM PDT Jil…" at bounding box center [803, 256] width 344 height 236
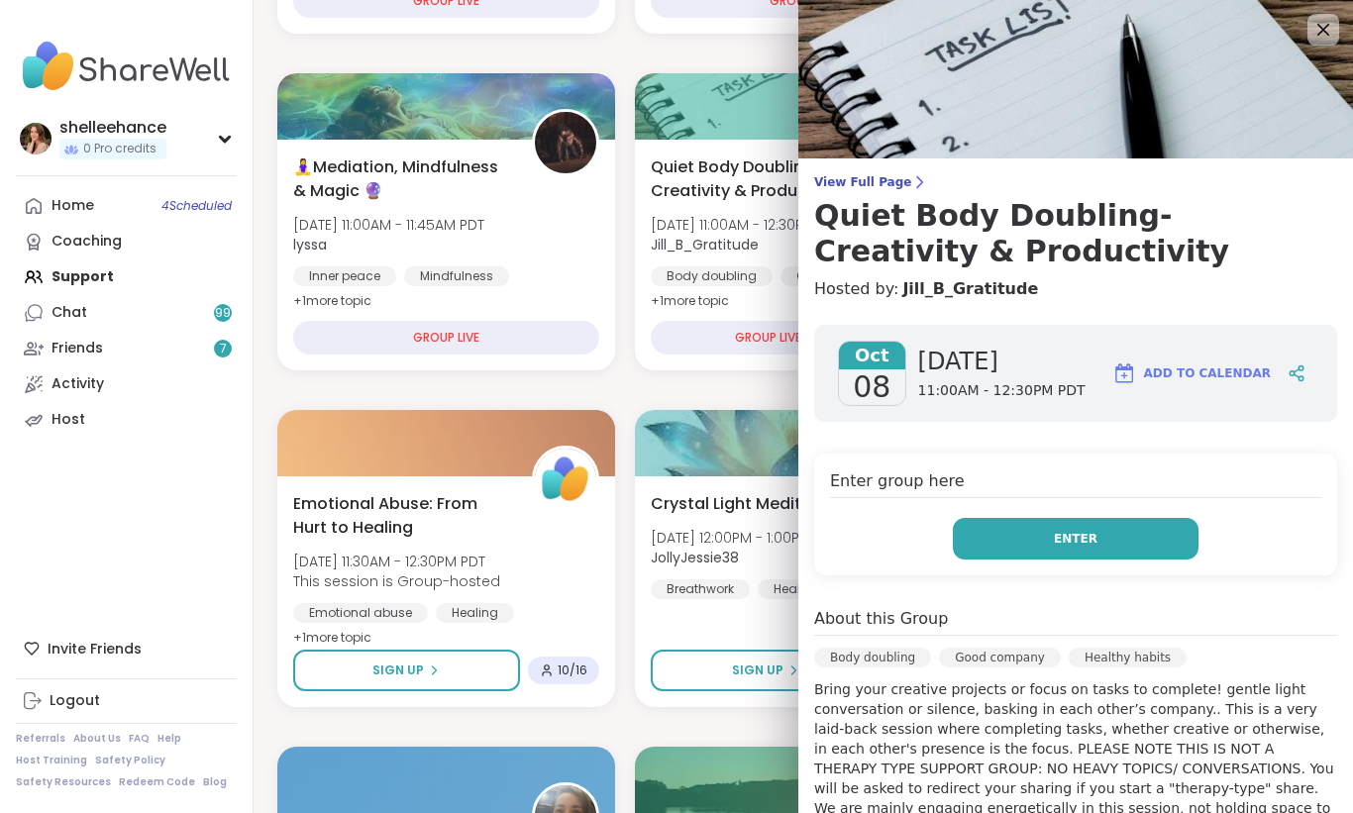
click at [1019, 543] on button "Enter" at bounding box center [1076, 539] width 246 height 42
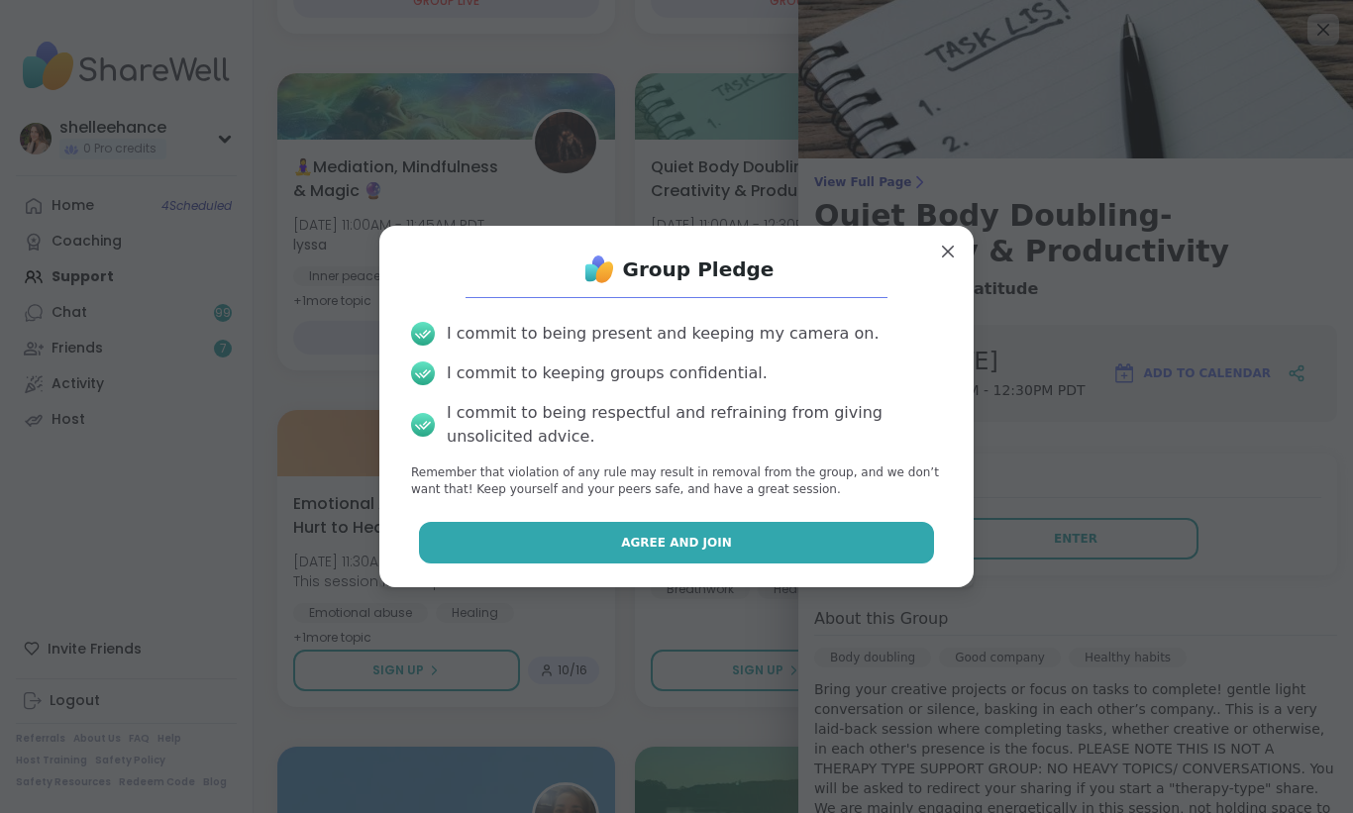
click at [552, 545] on button "Agree and Join" at bounding box center [677, 543] width 516 height 42
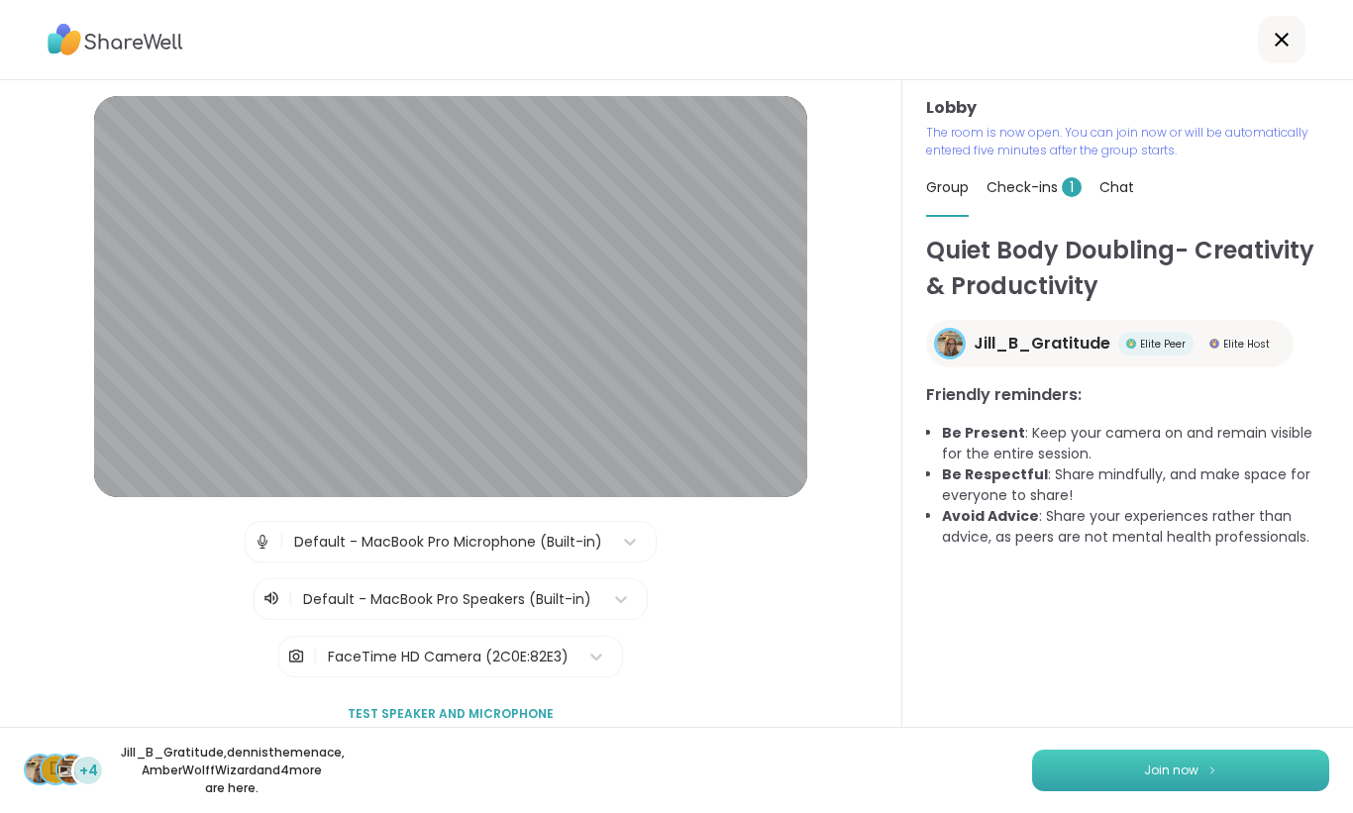
click at [1161, 781] on button "Join now" at bounding box center [1180, 771] width 297 height 42
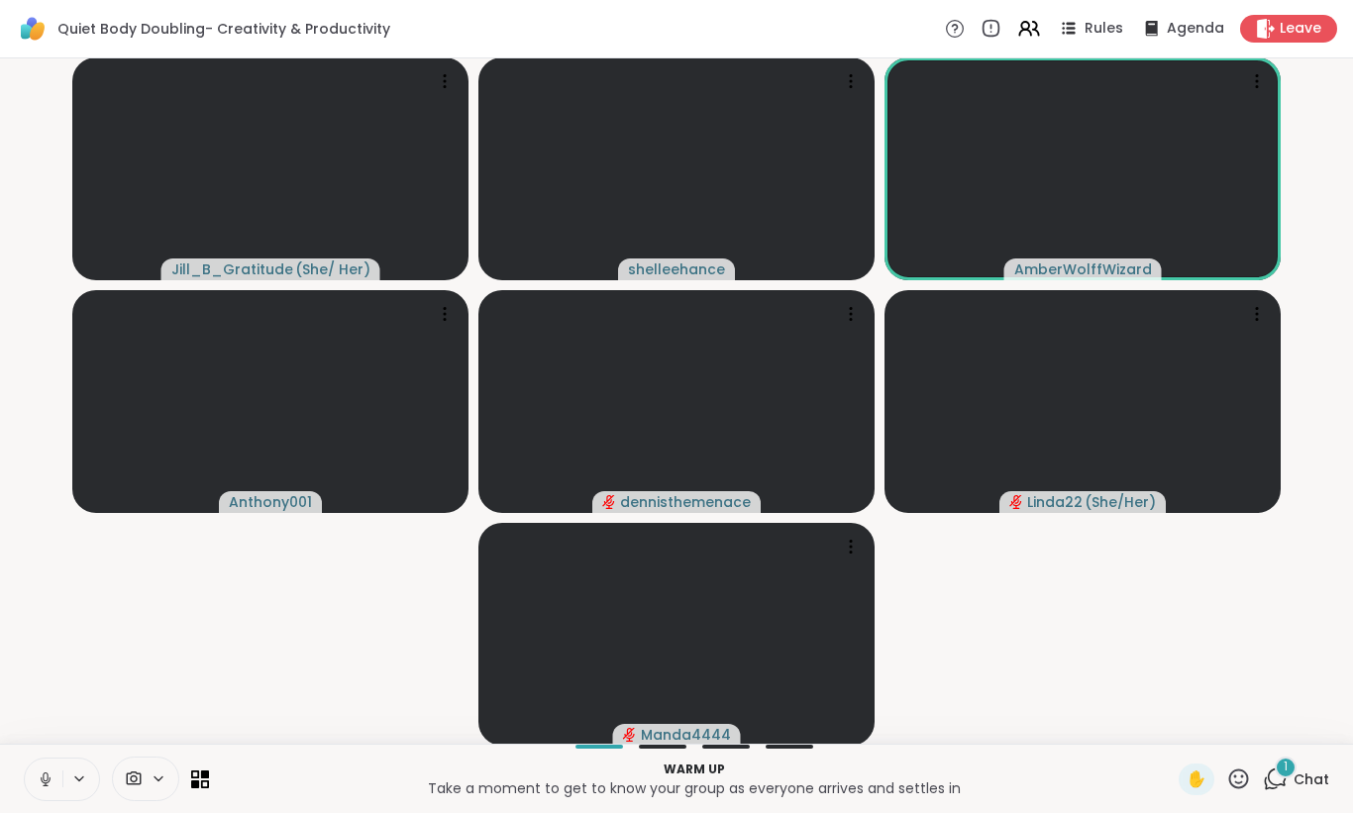
click at [46, 780] on icon at bounding box center [46, 780] width 18 height 18
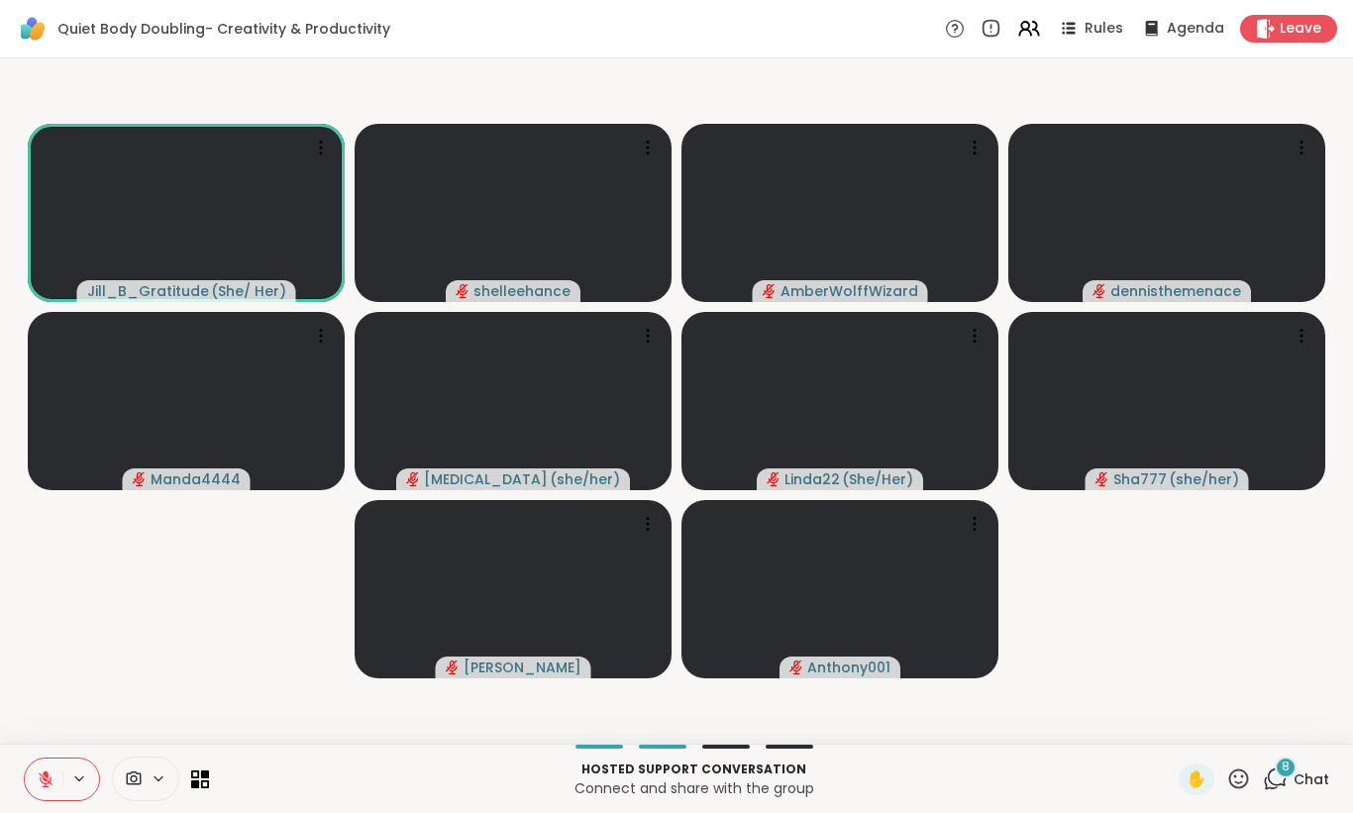
click at [715, 101] on video-player-container "Jill_B_Gratitude ( She/ Her ) [PERSON_NAME] dennisthemenace Manda4444 [MEDICAL_…" at bounding box center [676, 401] width 1329 height 670
